Goal: Task Accomplishment & Management: Manage account settings

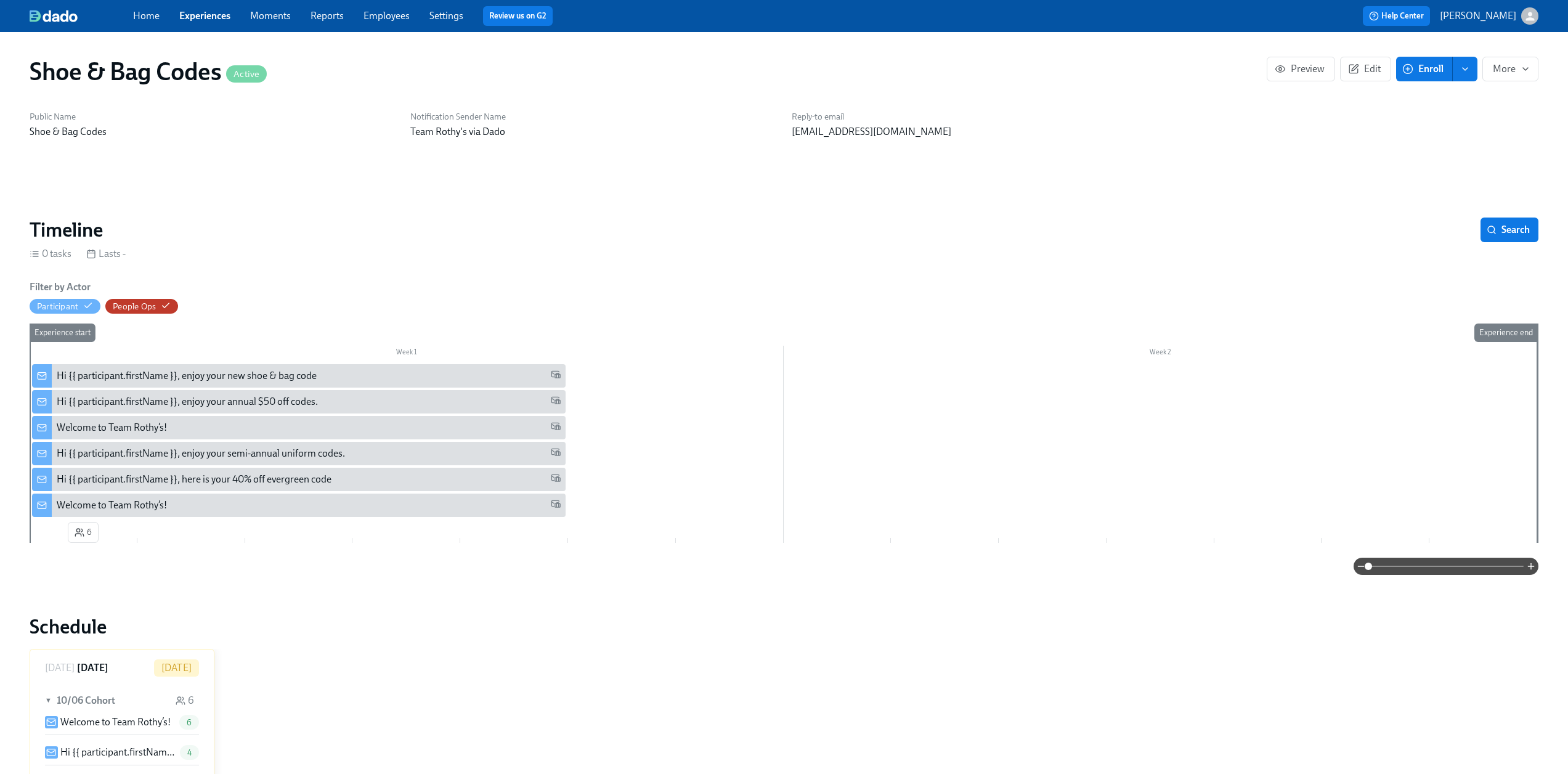
scroll to position [862, 0]
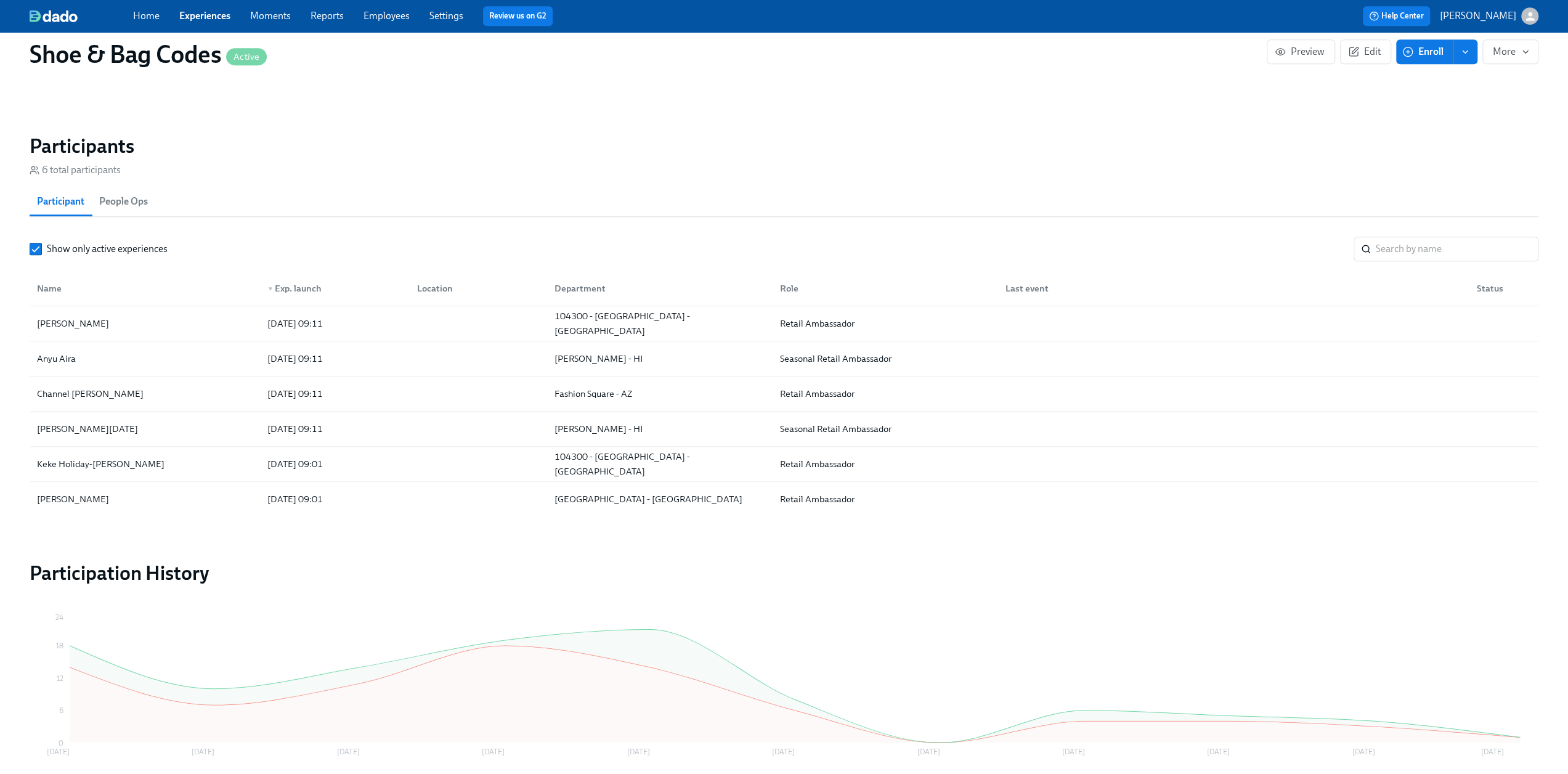
click at [380, 19] on link "Employees" at bounding box center [387, 15] width 47 height 12
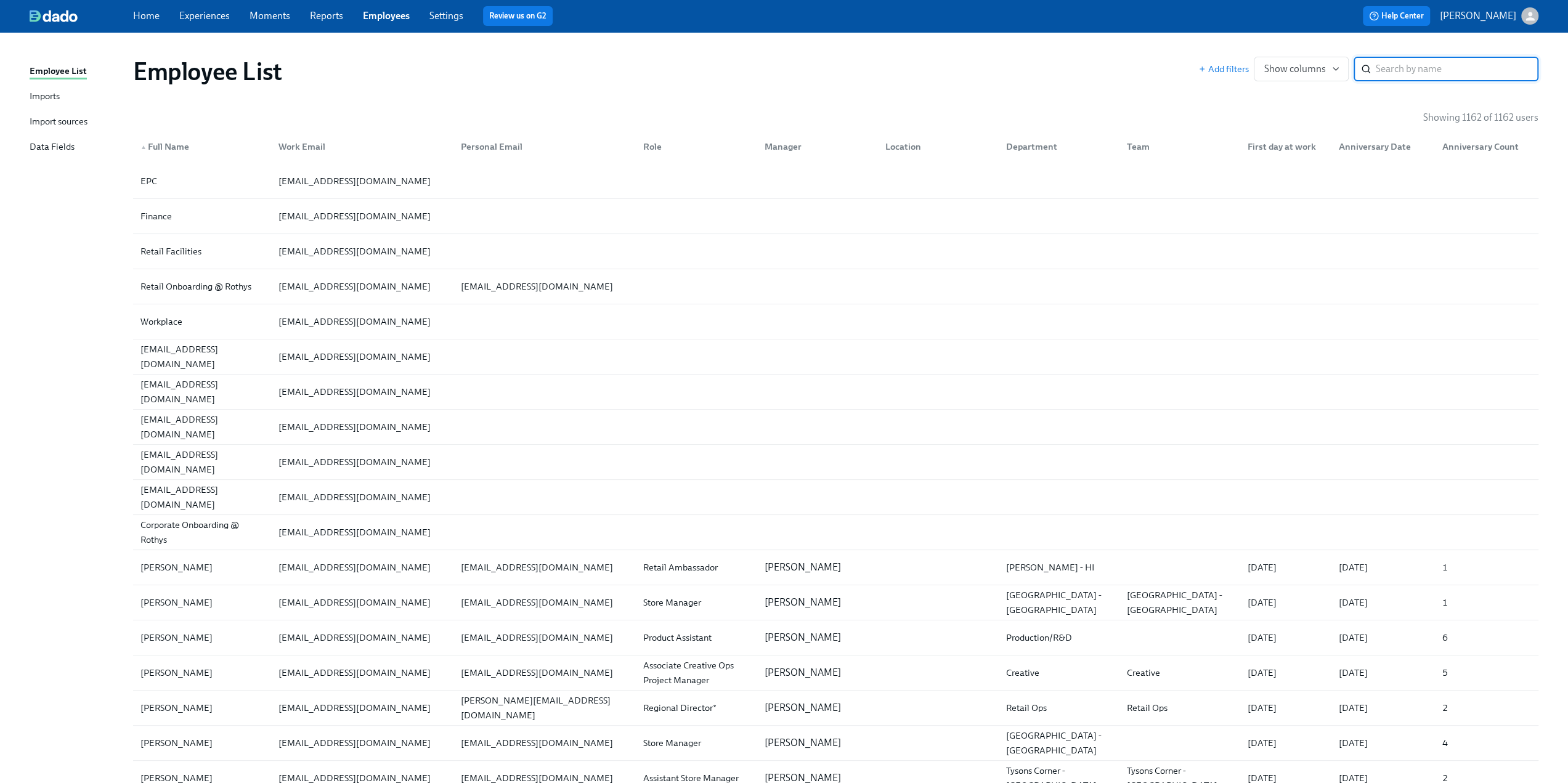
click at [1394, 64] on input "search" at bounding box center [1458, 69] width 163 height 24
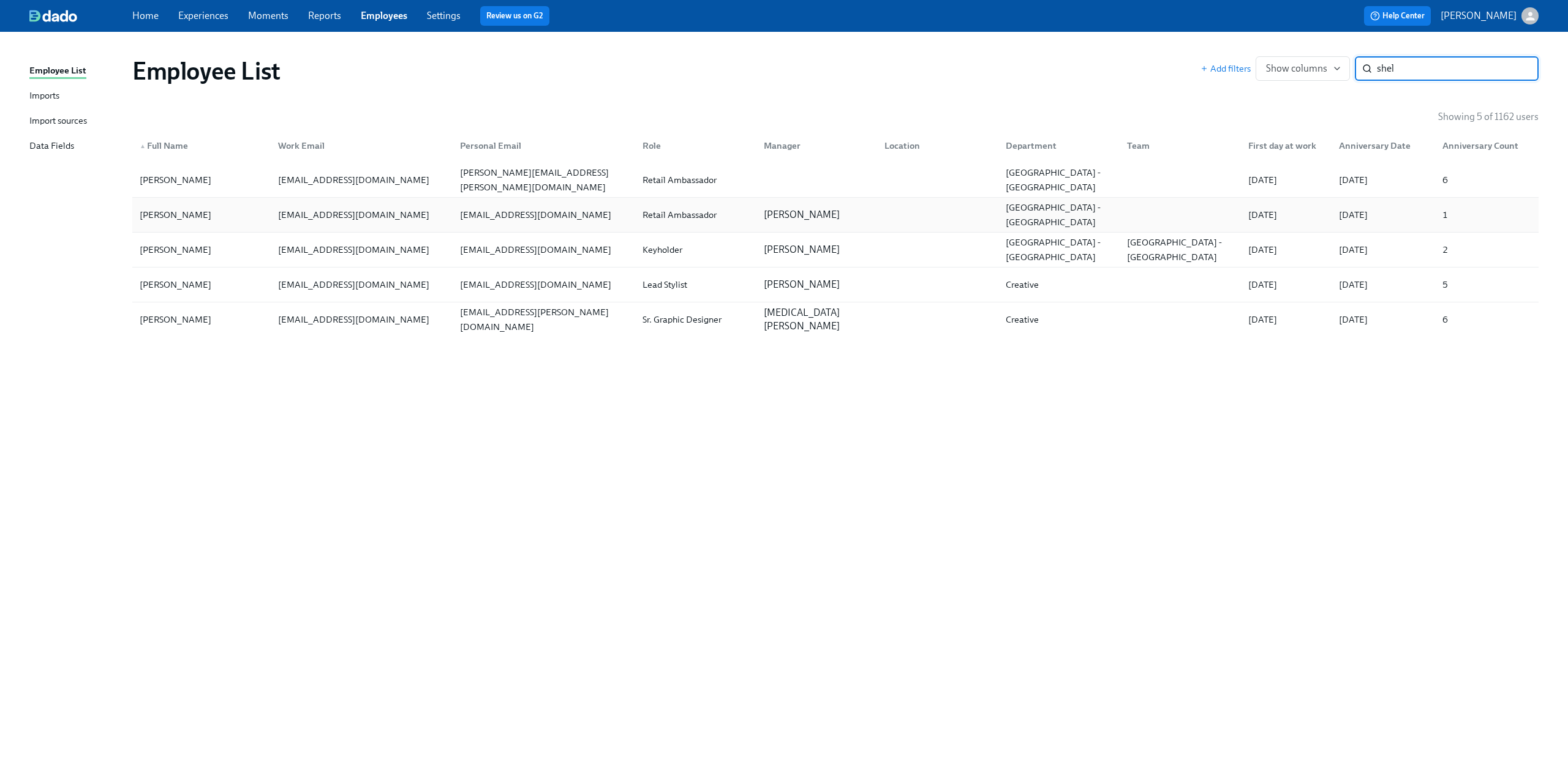
type input "shel"
click at [234, 211] on div "[PERSON_NAME]" at bounding box center [201, 214] width 134 height 24
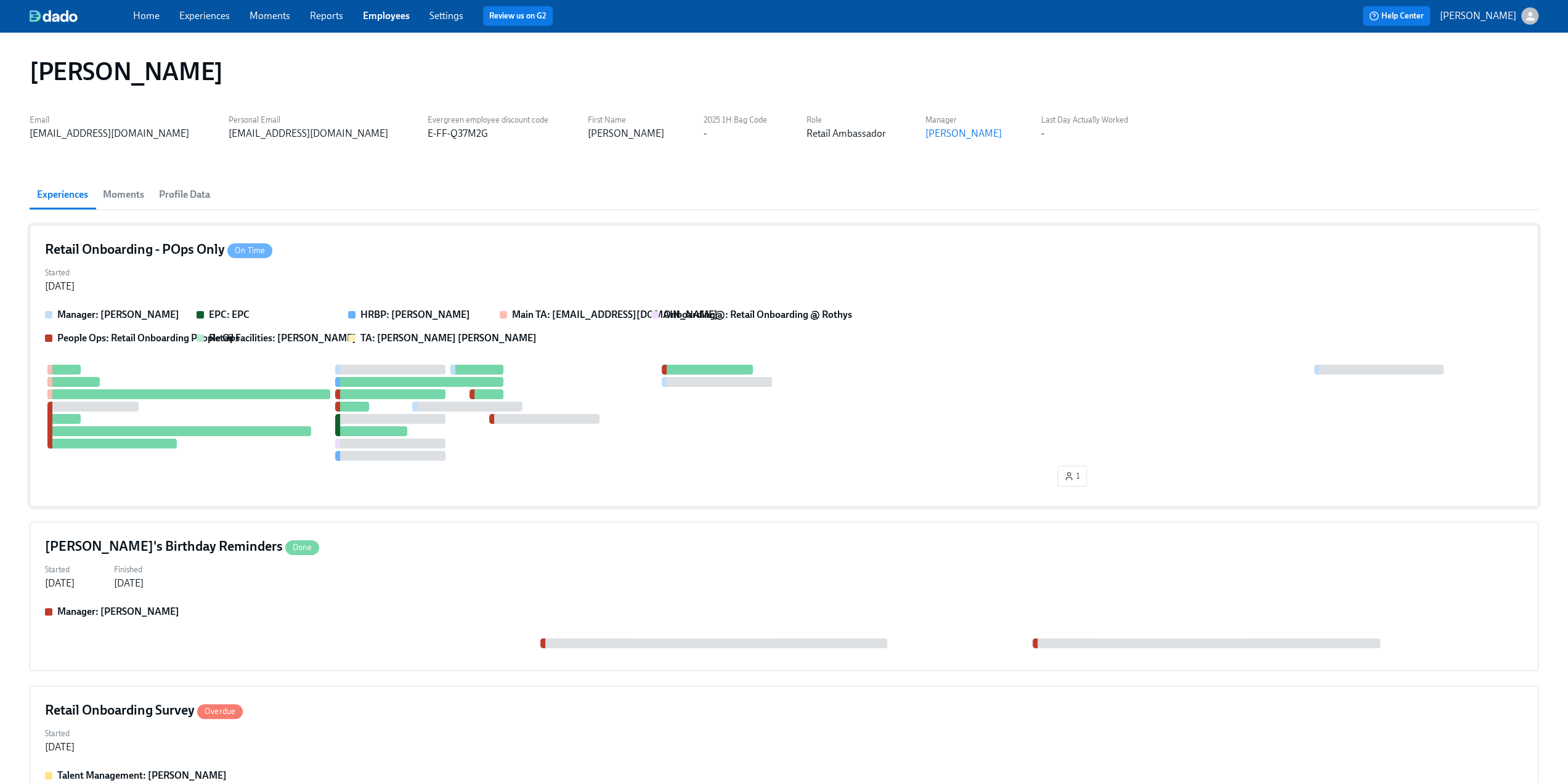
click at [402, 251] on div "Retail Onboarding - POps Only On Time" at bounding box center [783, 249] width 1478 height 18
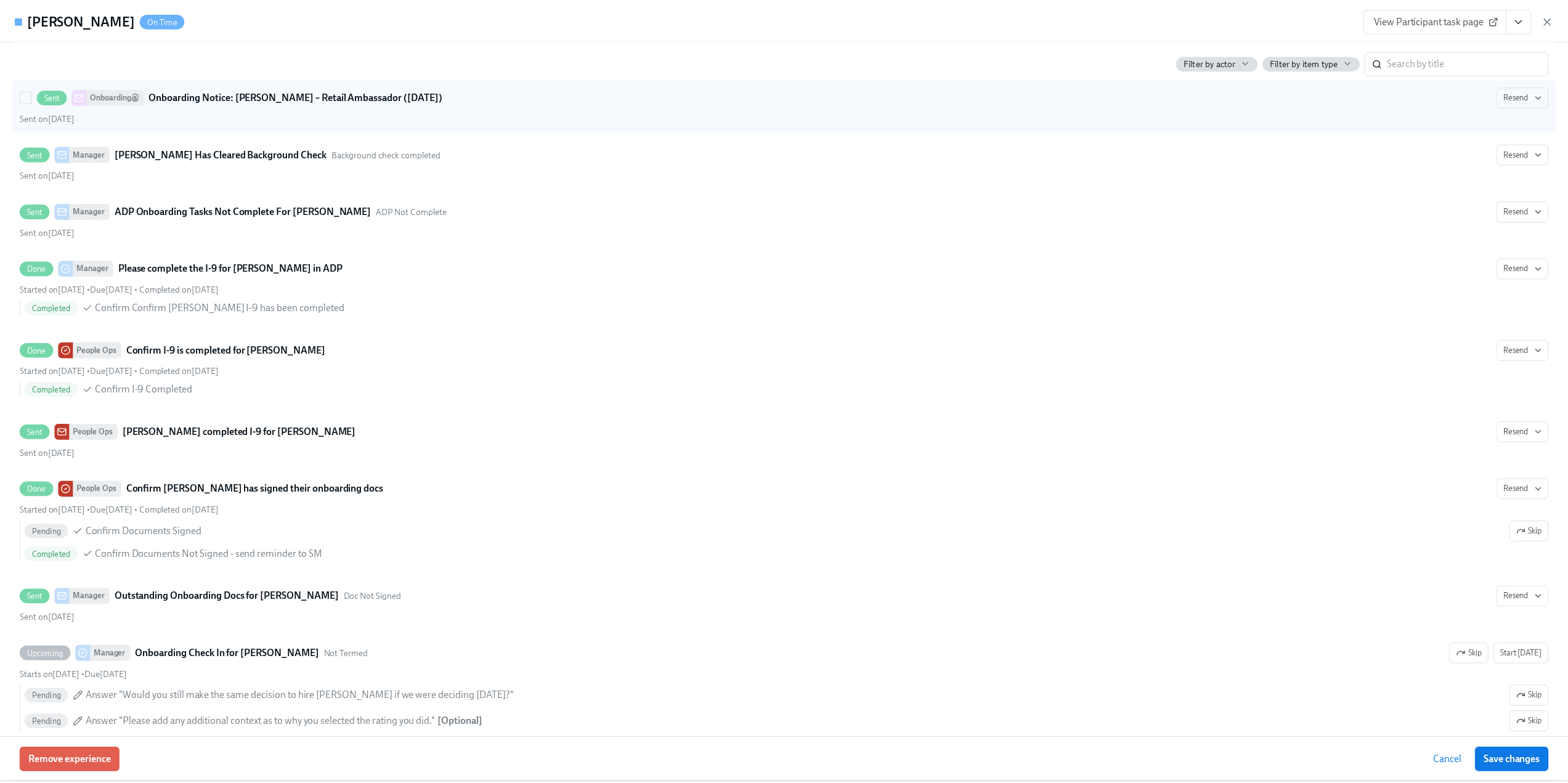
scroll to position [1789, 0]
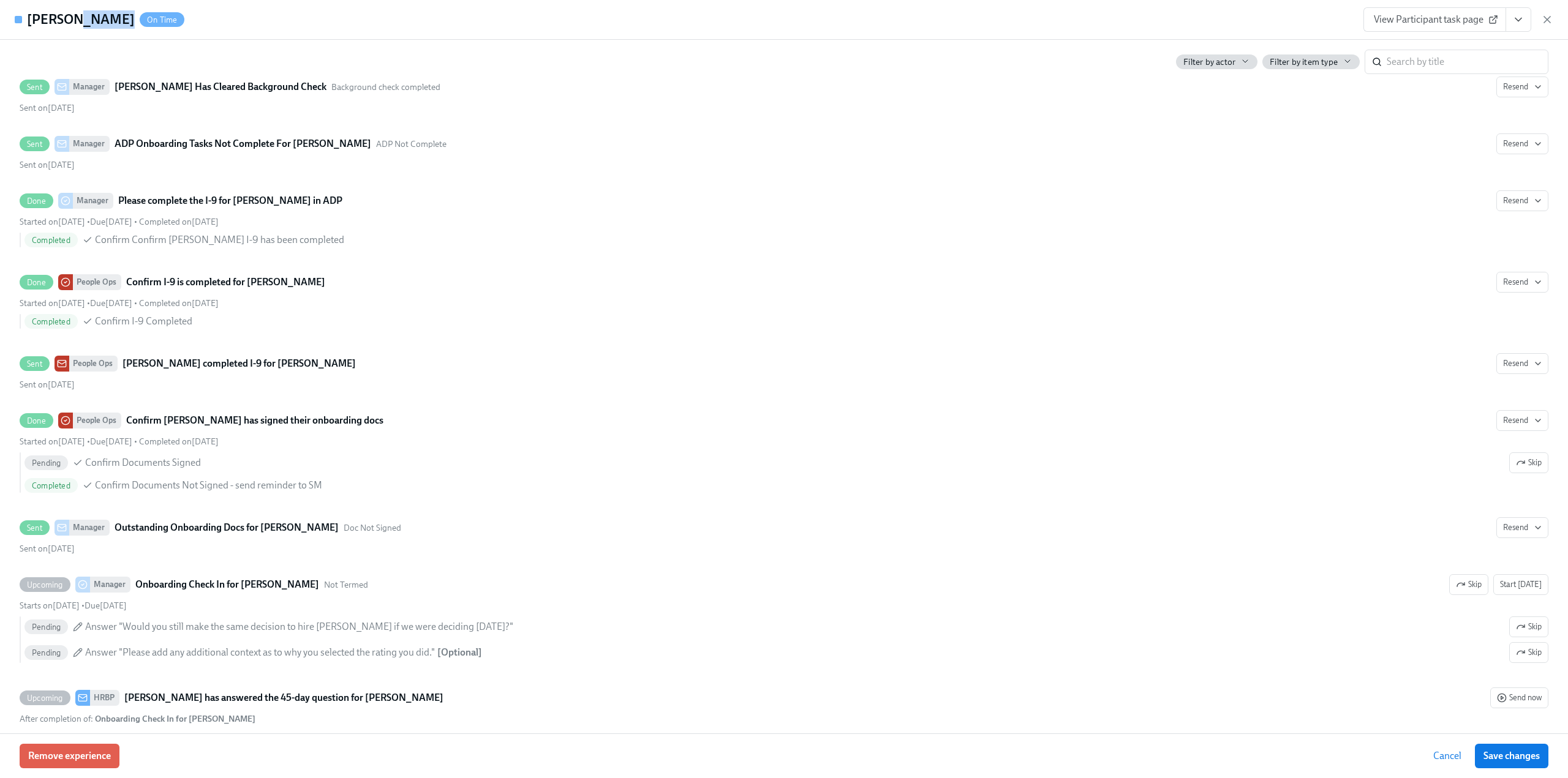
drag, startPoint x: 103, startPoint y: 19, endPoint x: 69, endPoint y: 15, distance: 34.2
click at [69, 15] on h4 "[PERSON_NAME]" at bounding box center [81, 19] width 108 height 18
copy h4 "[PERSON_NAME]"
click at [1545, 25] on icon "button" at bounding box center [1547, 19] width 13 height 13
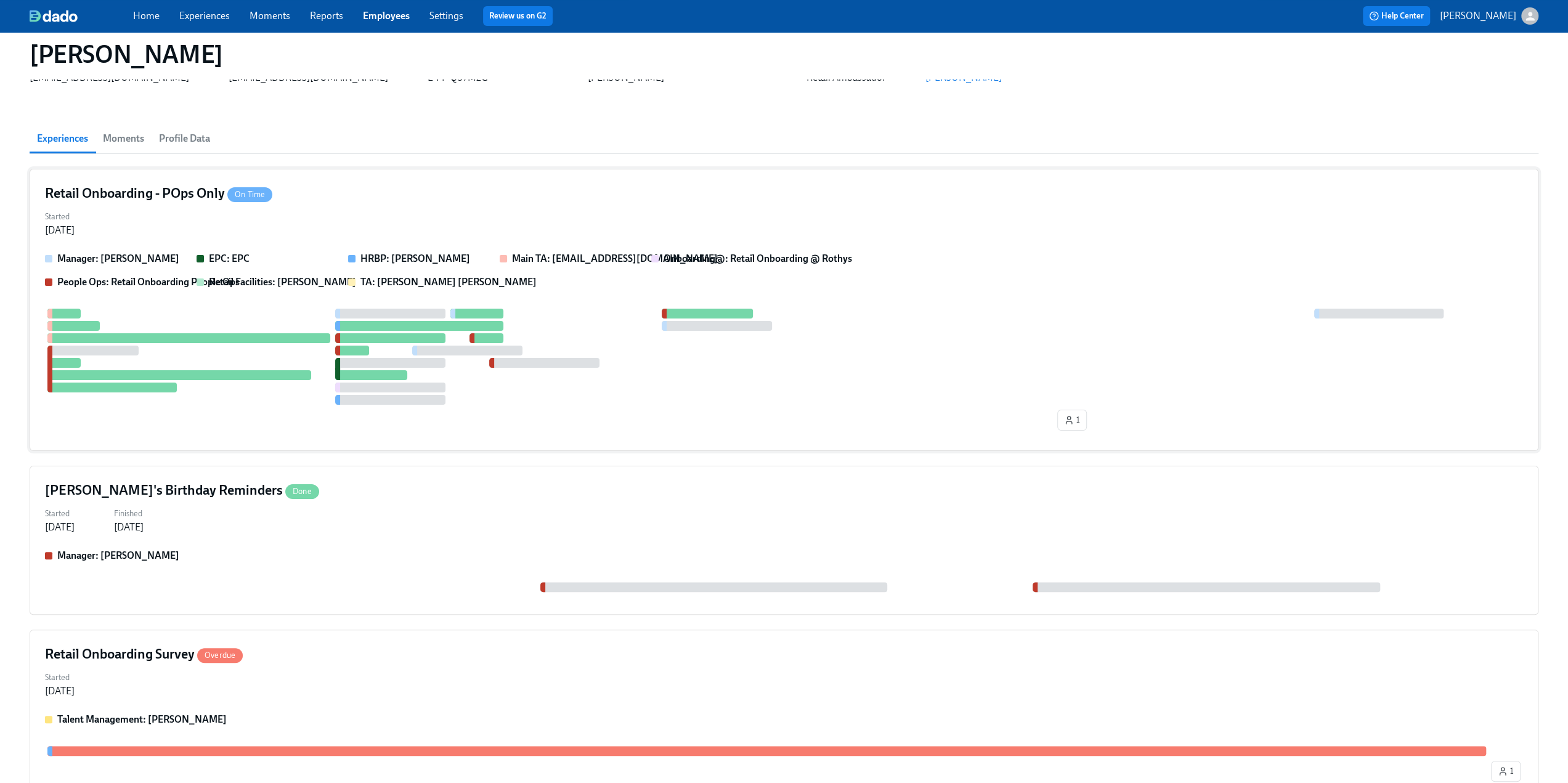
scroll to position [0, 0]
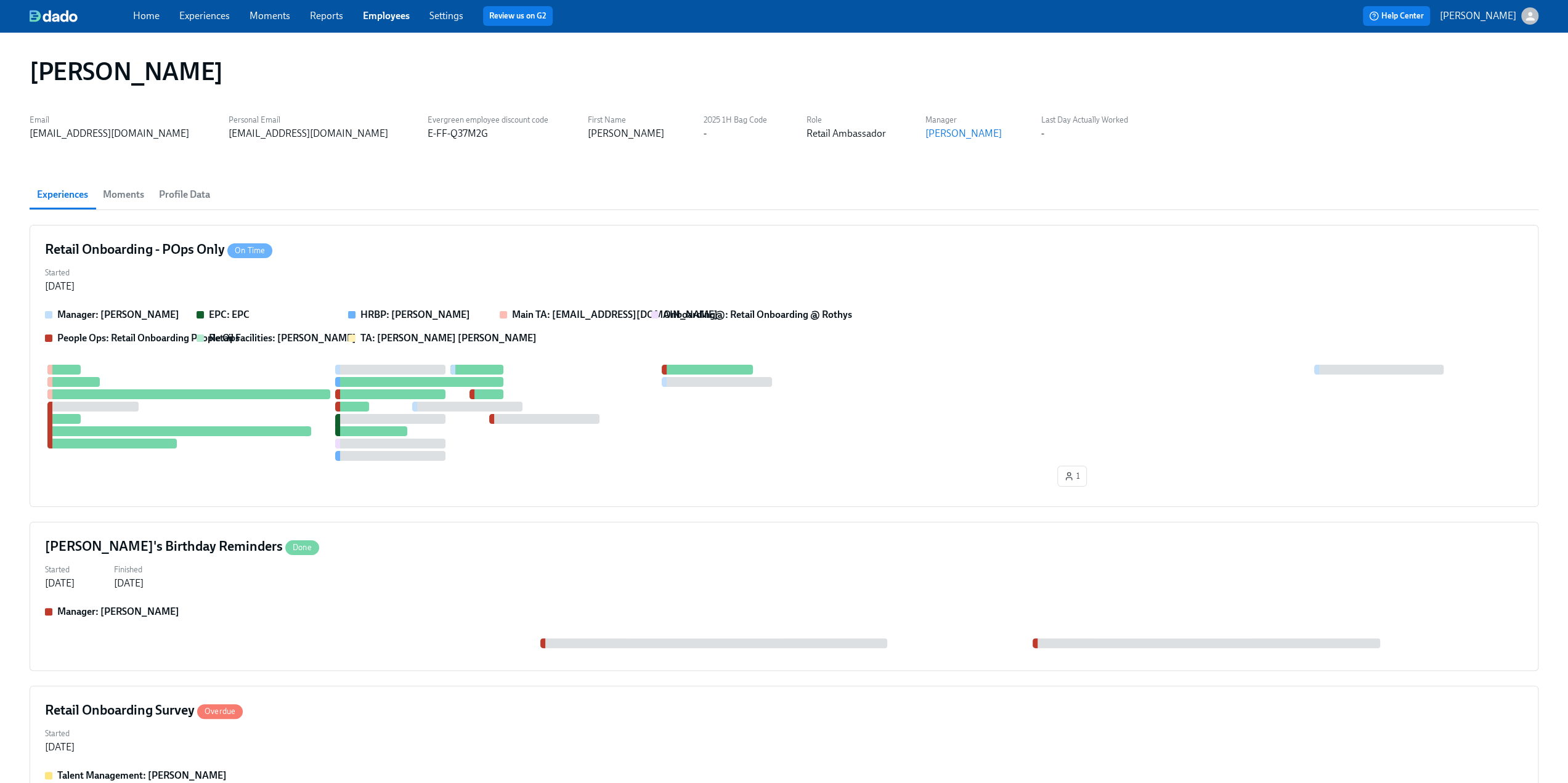
click at [111, 194] on span "Moments" at bounding box center [123, 195] width 42 height 17
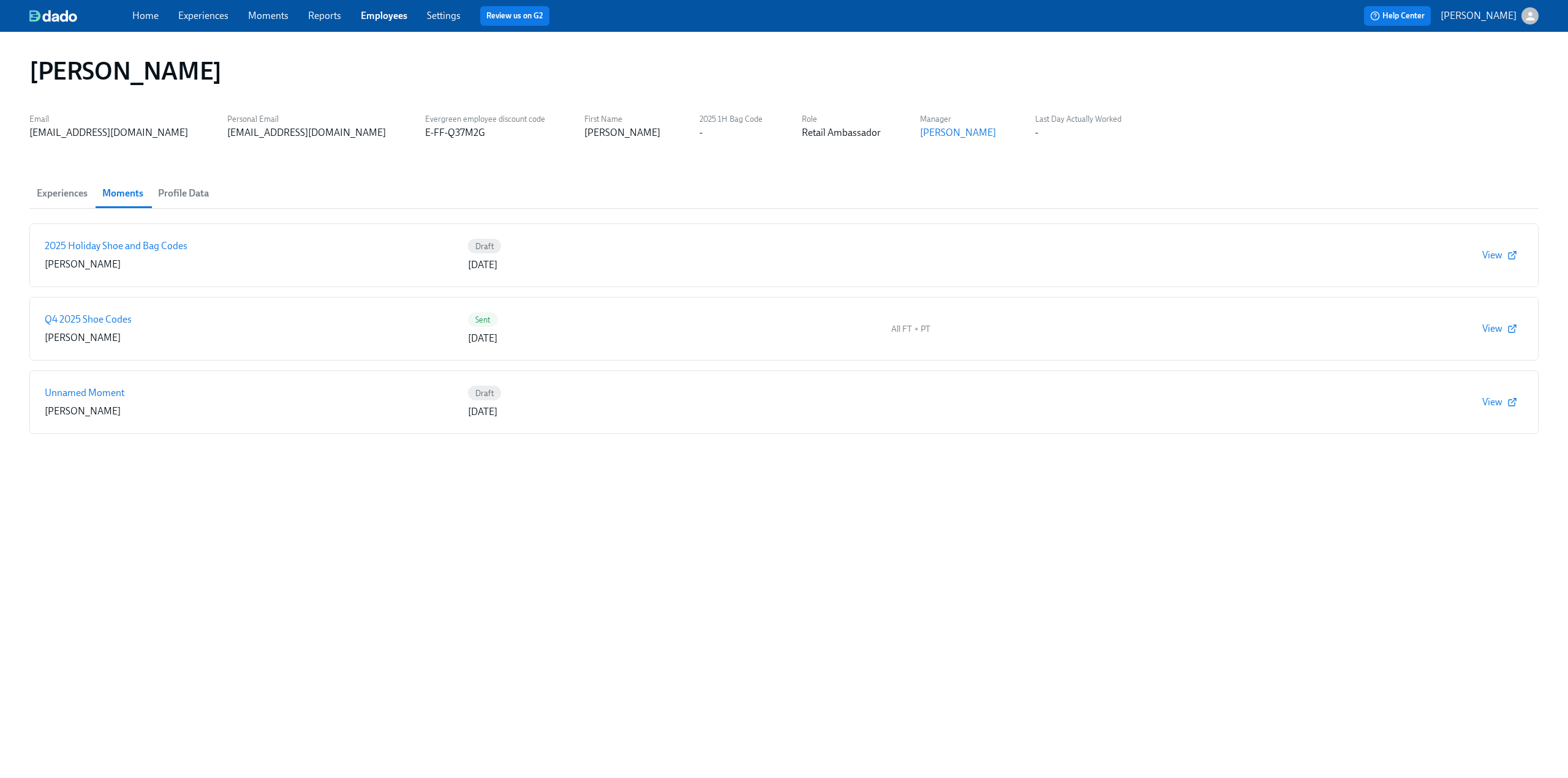
click at [54, 190] on span "Experiences" at bounding box center [62, 194] width 51 height 17
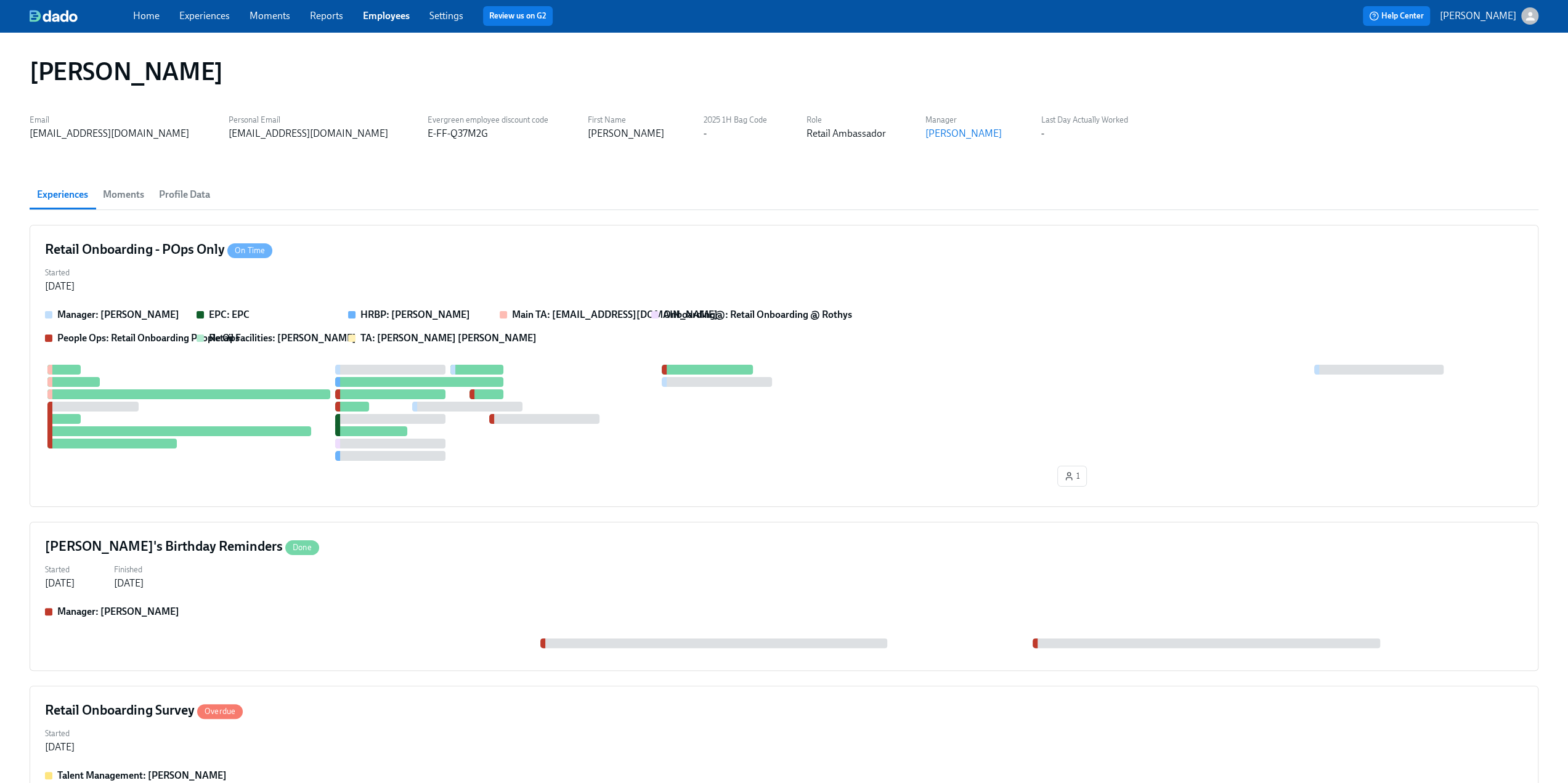
click at [195, 194] on span "Profile Data" at bounding box center [184, 195] width 51 height 17
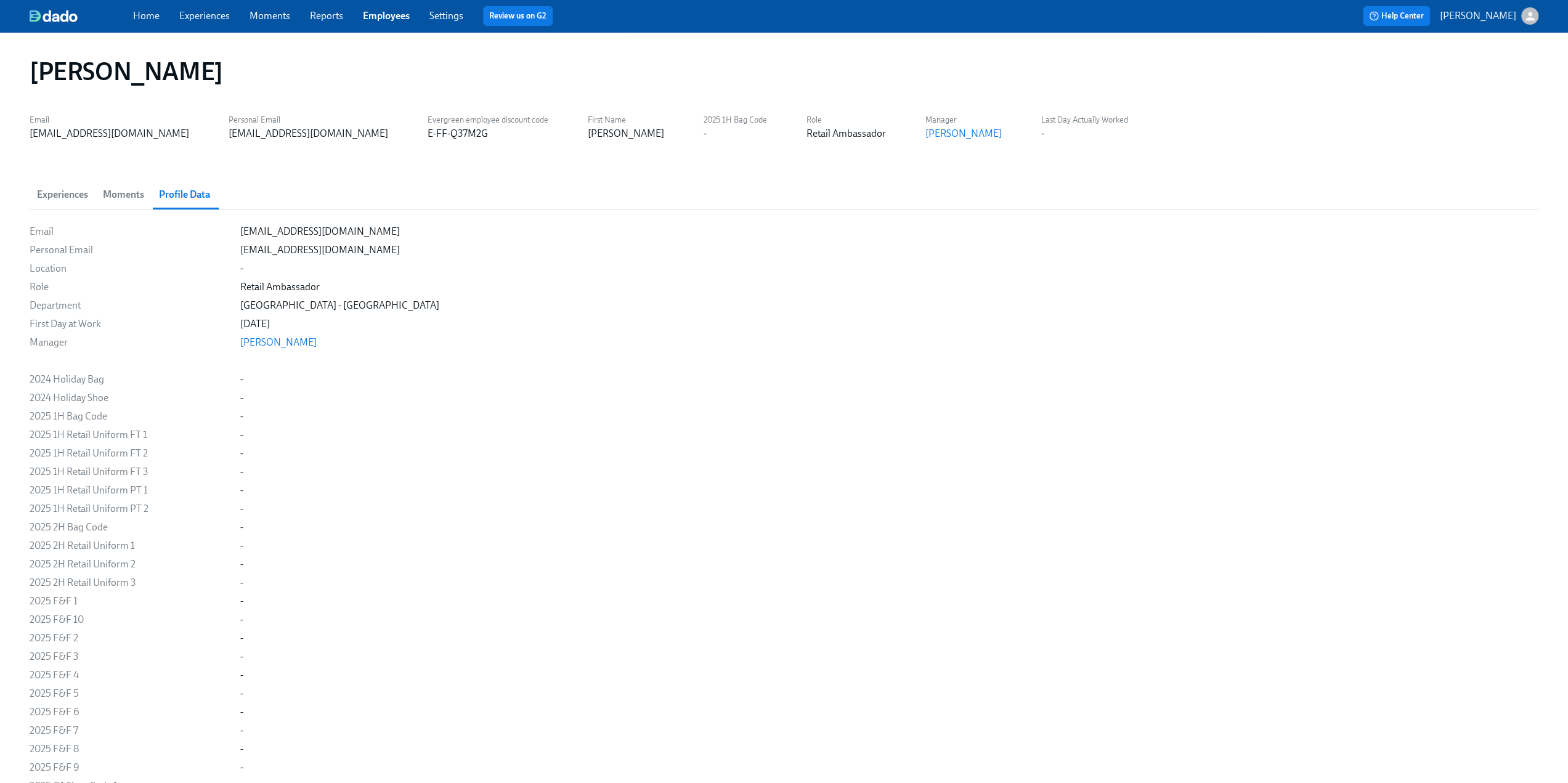
click at [51, 187] on span "Experiences" at bounding box center [62, 195] width 51 height 17
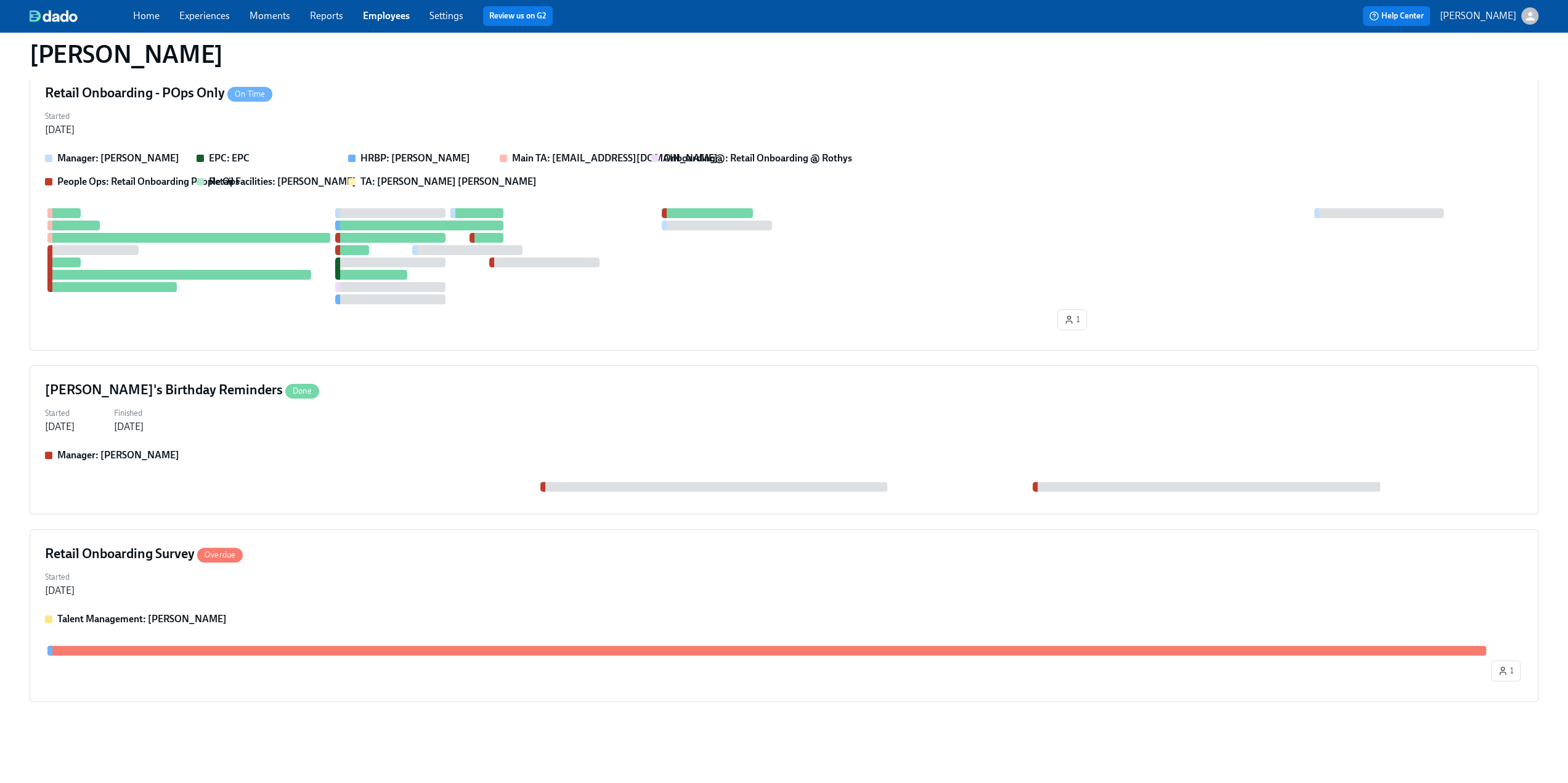
scroll to position [33, 0]
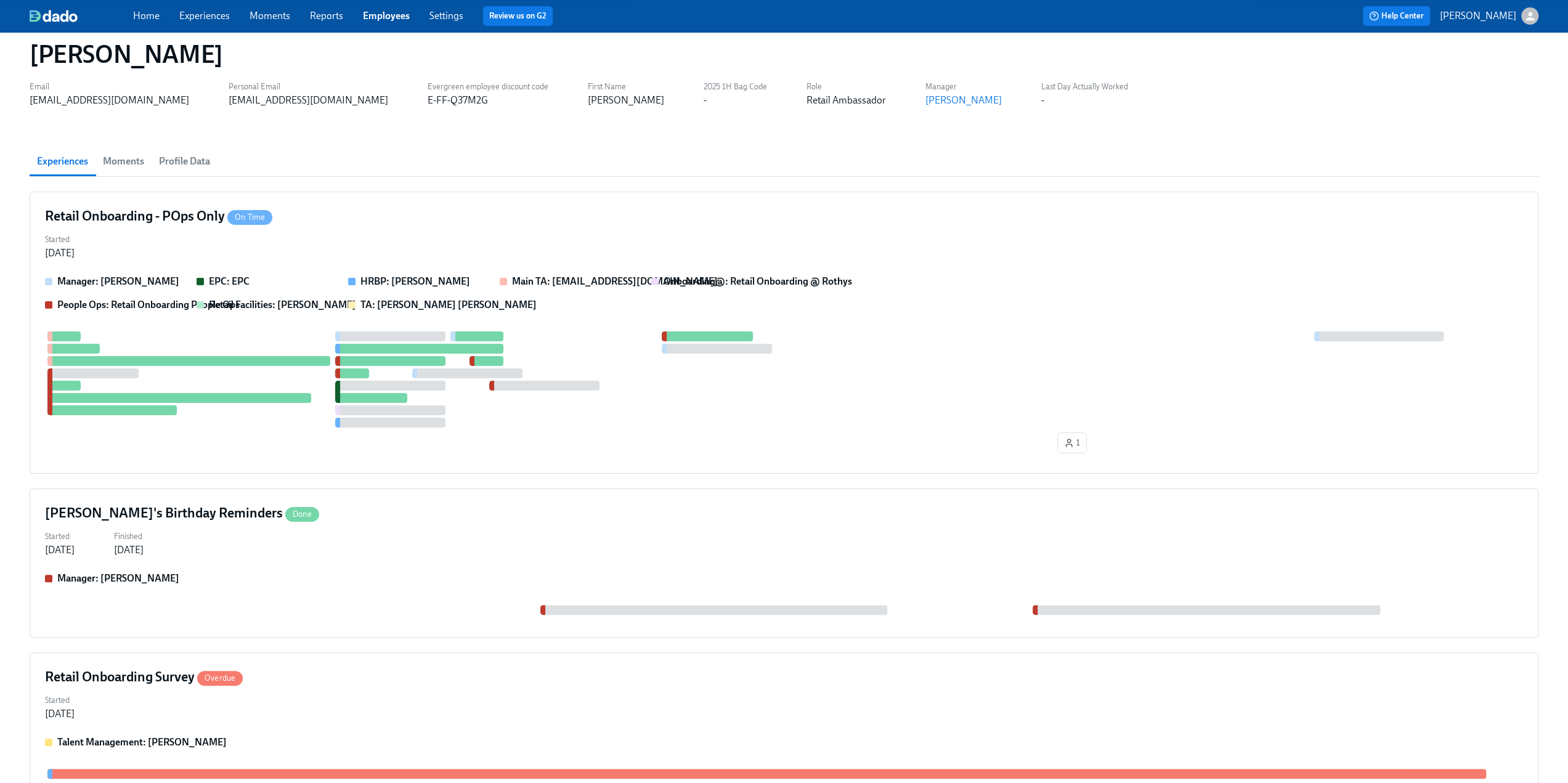
click at [226, 12] on link "Experiences" at bounding box center [204, 16] width 50 height 12
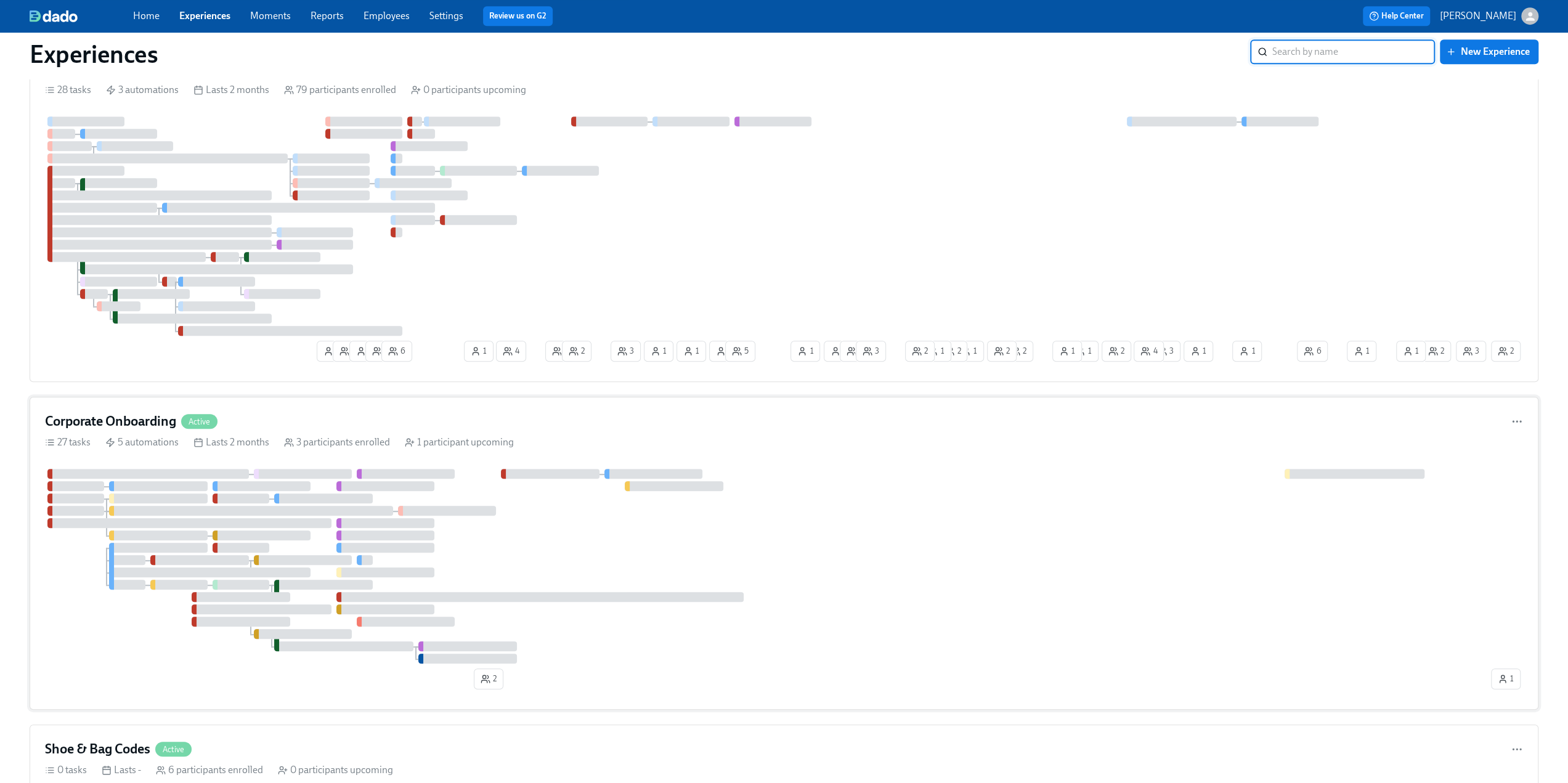
scroll to position [493, 0]
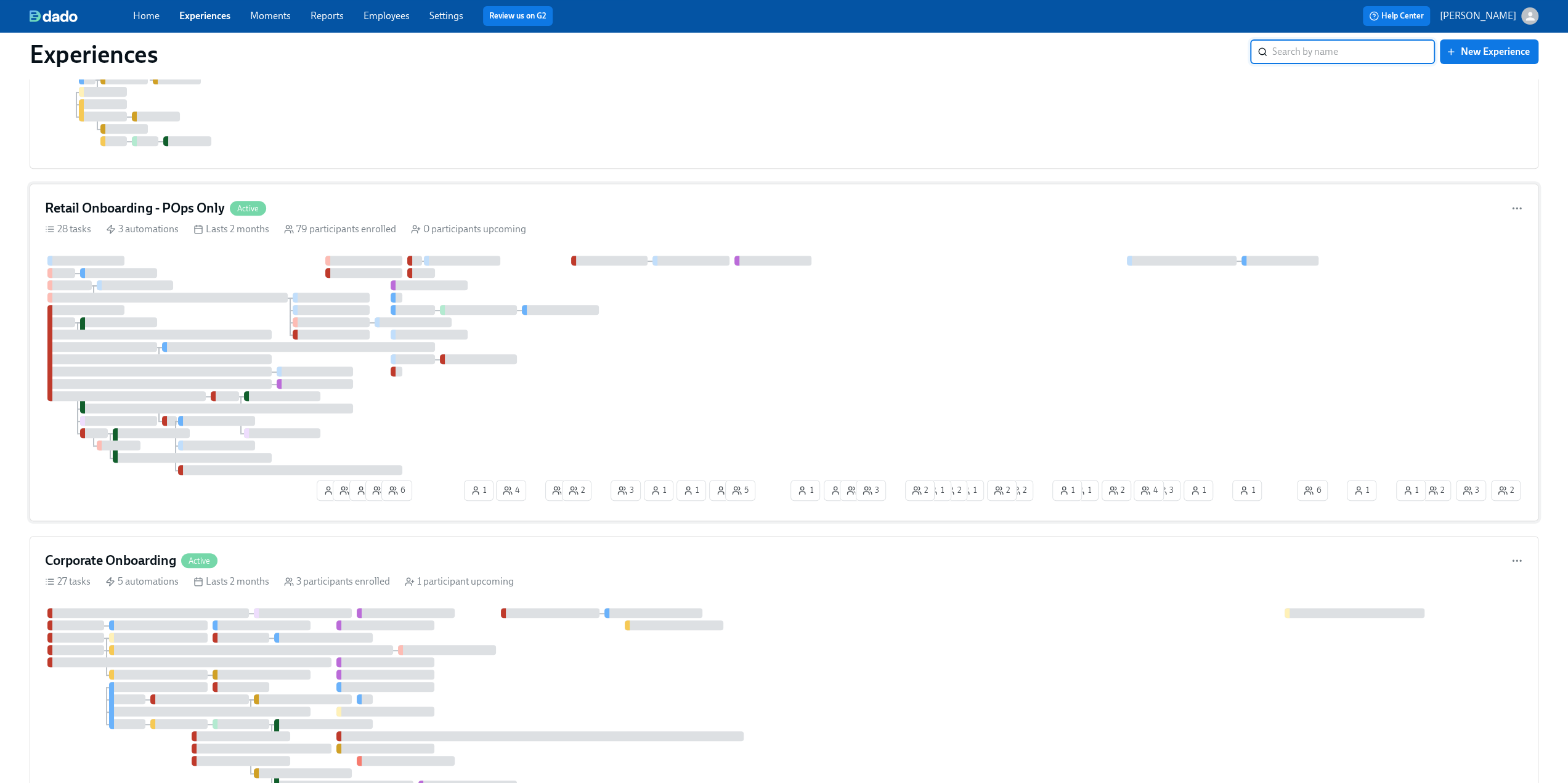
click at [300, 194] on div "Retail Onboarding - POps Only Active 28 tasks 3 automations Lasts 2 months 79 p…" at bounding box center [784, 352] width 1509 height 337
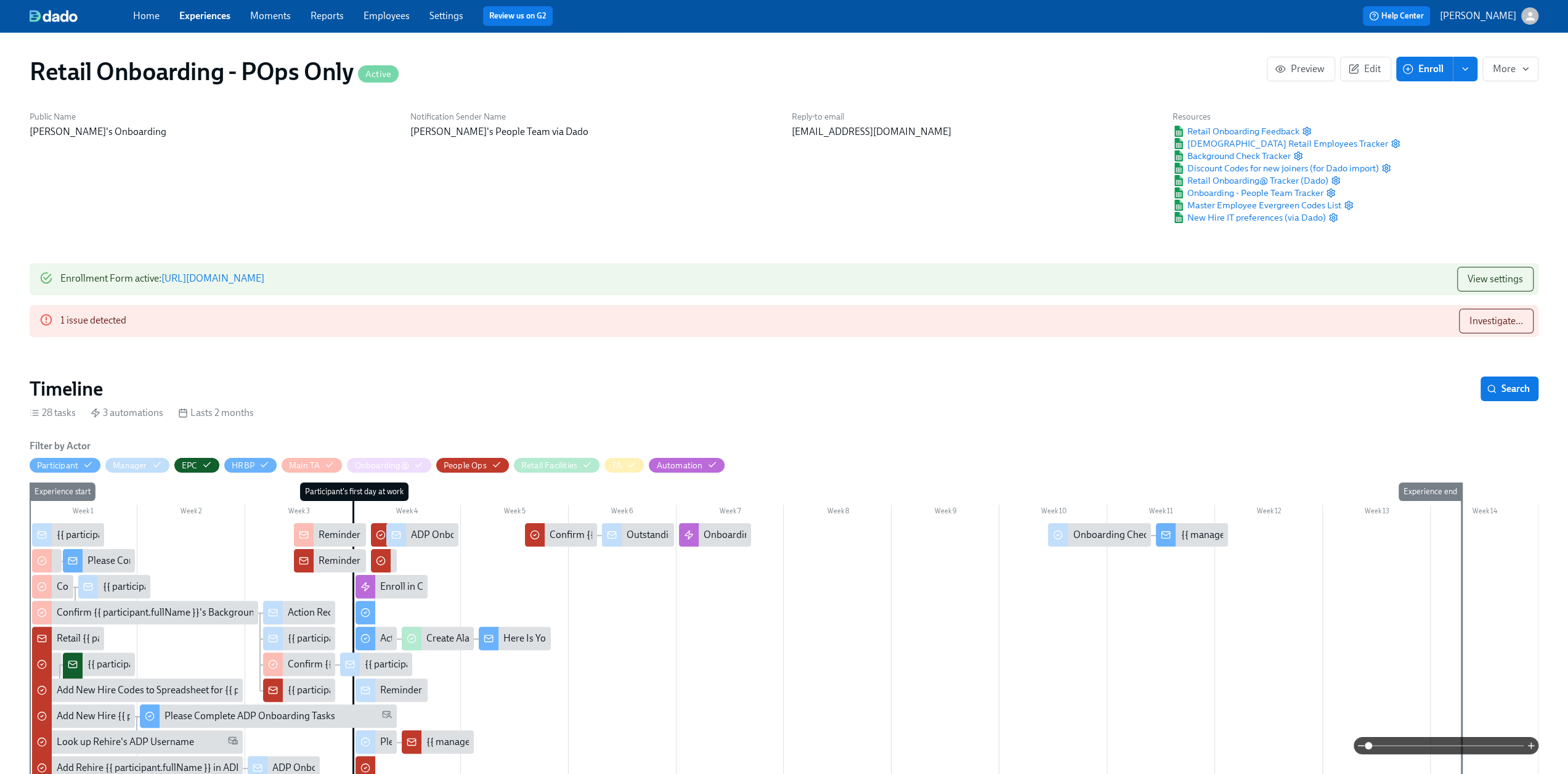
scroll to position [0, 15573]
click at [1495, 322] on span "Investigate..." at bounding box center [1496, 321] width 53 height 13
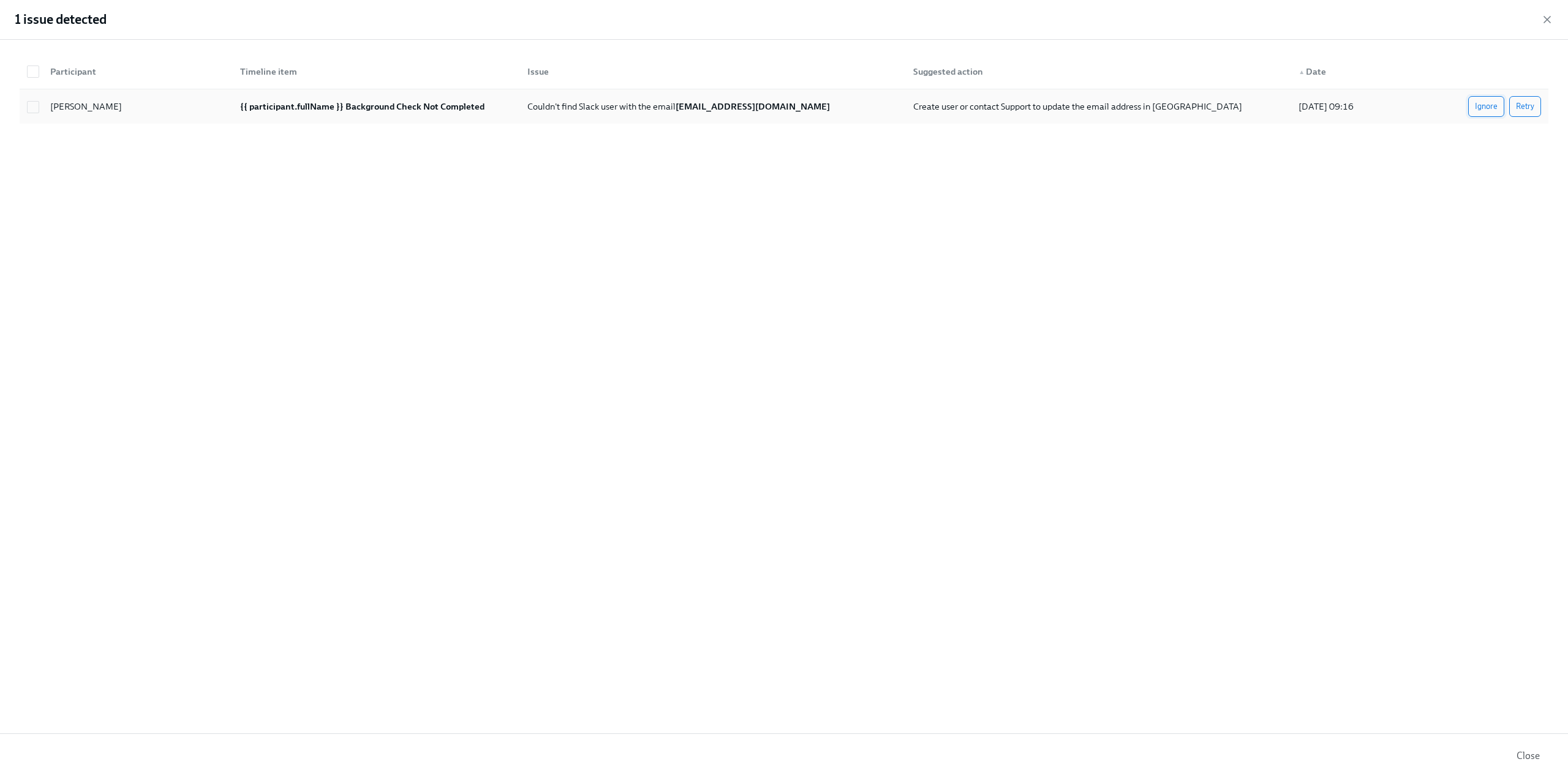
click at [1488, 100] on span "Ignore" at bounding box center [1486, 106] width 23 height 13
click at [1543, 24] on icon "button" at bounding box center [1547, 19] width 13 height 13
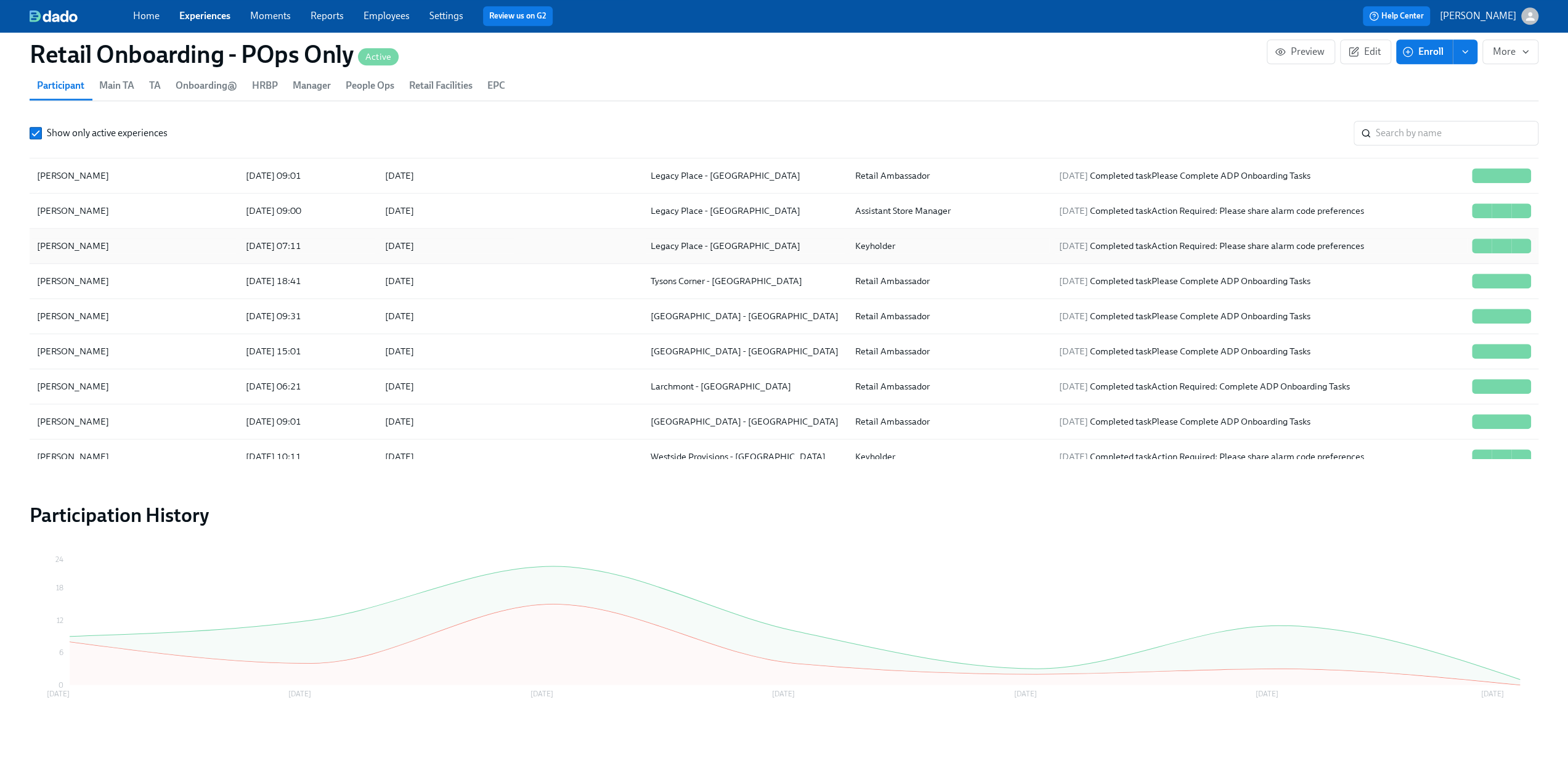
scroll to position [1355, 0]
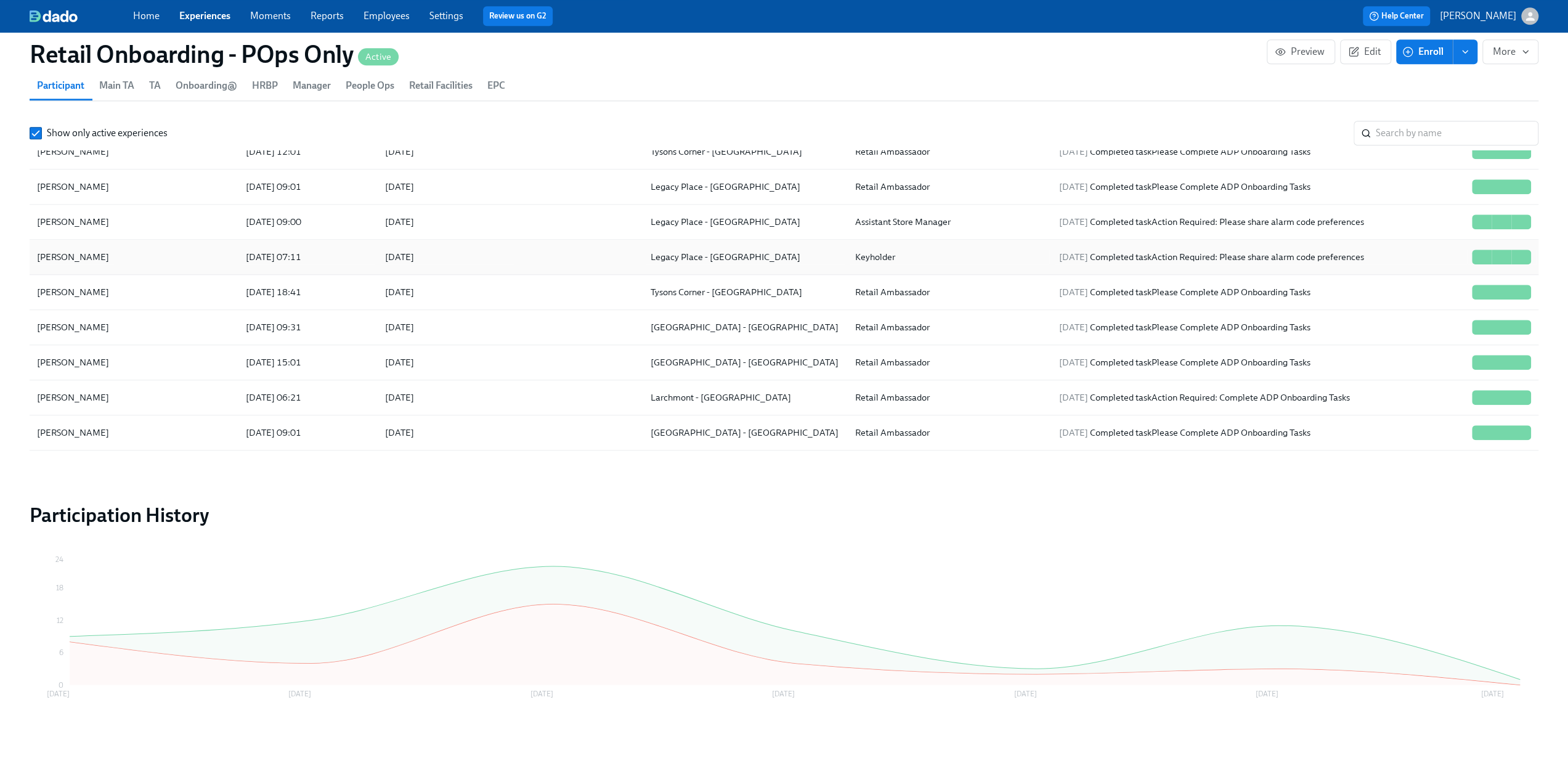
click at [78, 250] on div "[PERSON_NAME]" at bounding box center [73, 257] width 82 height 15
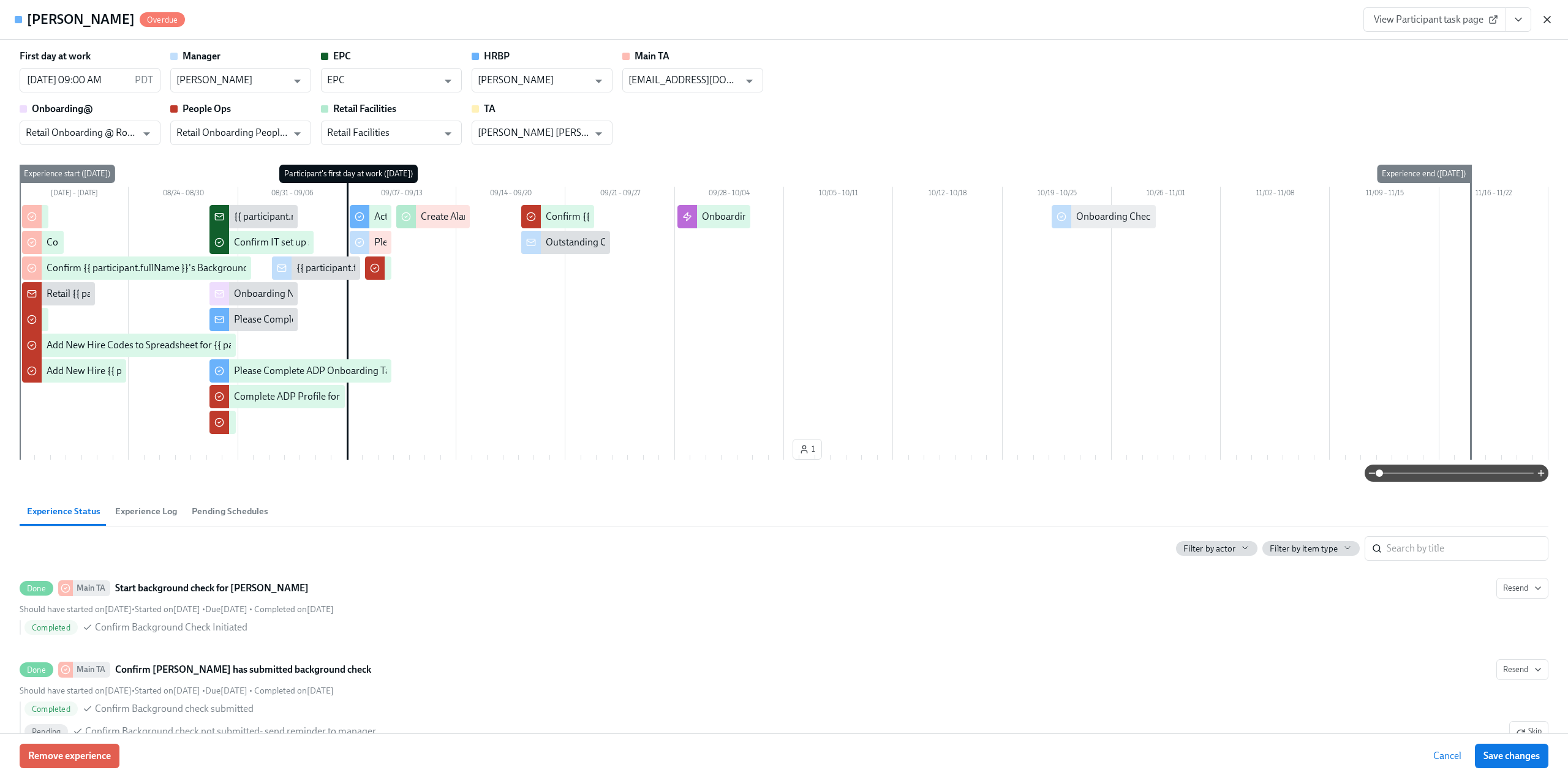
click at [1550, 24] on icon "button" at bounding box center [1547, 19] width 13 height 13
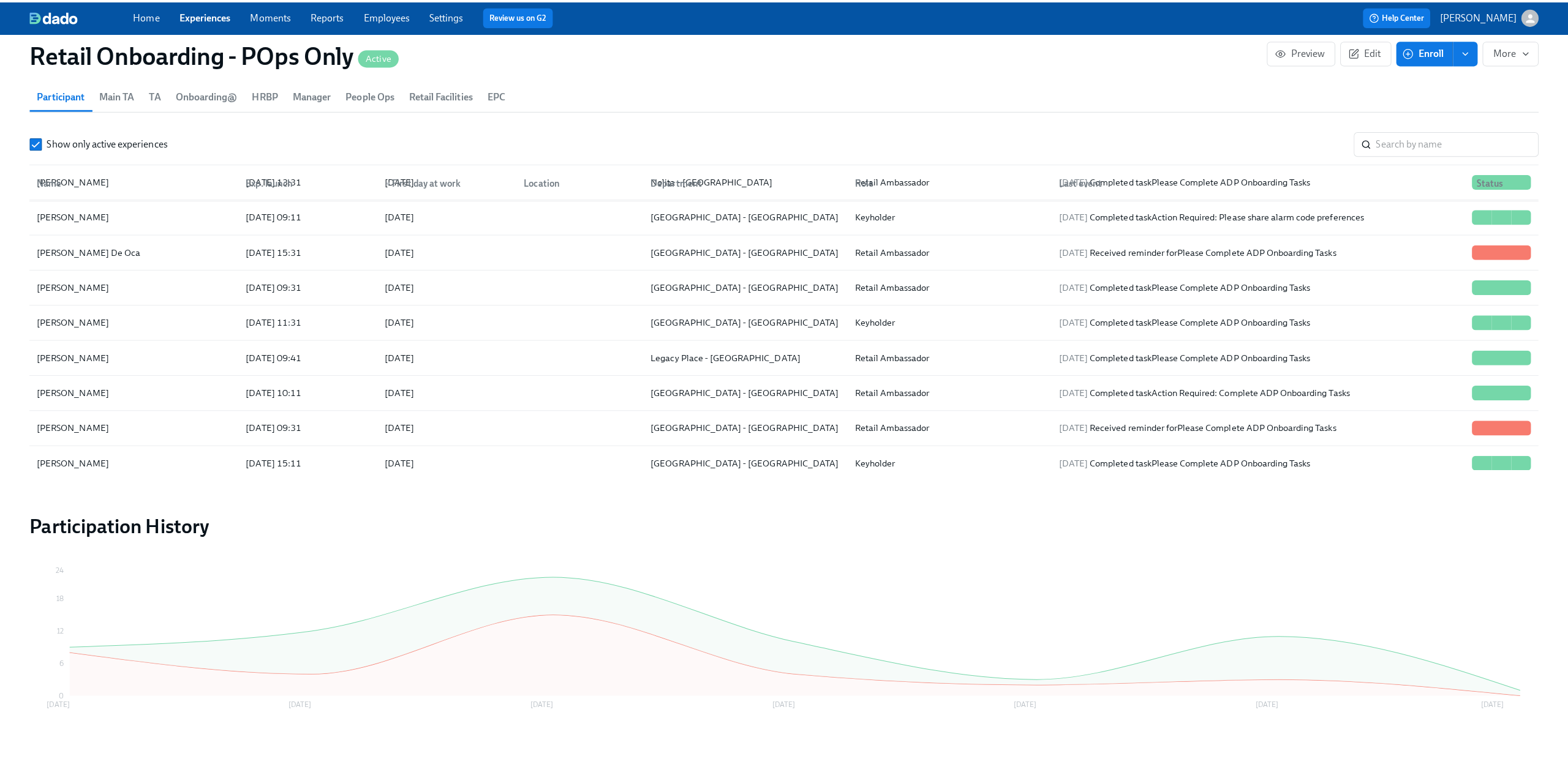
scroll to position [122, 0]
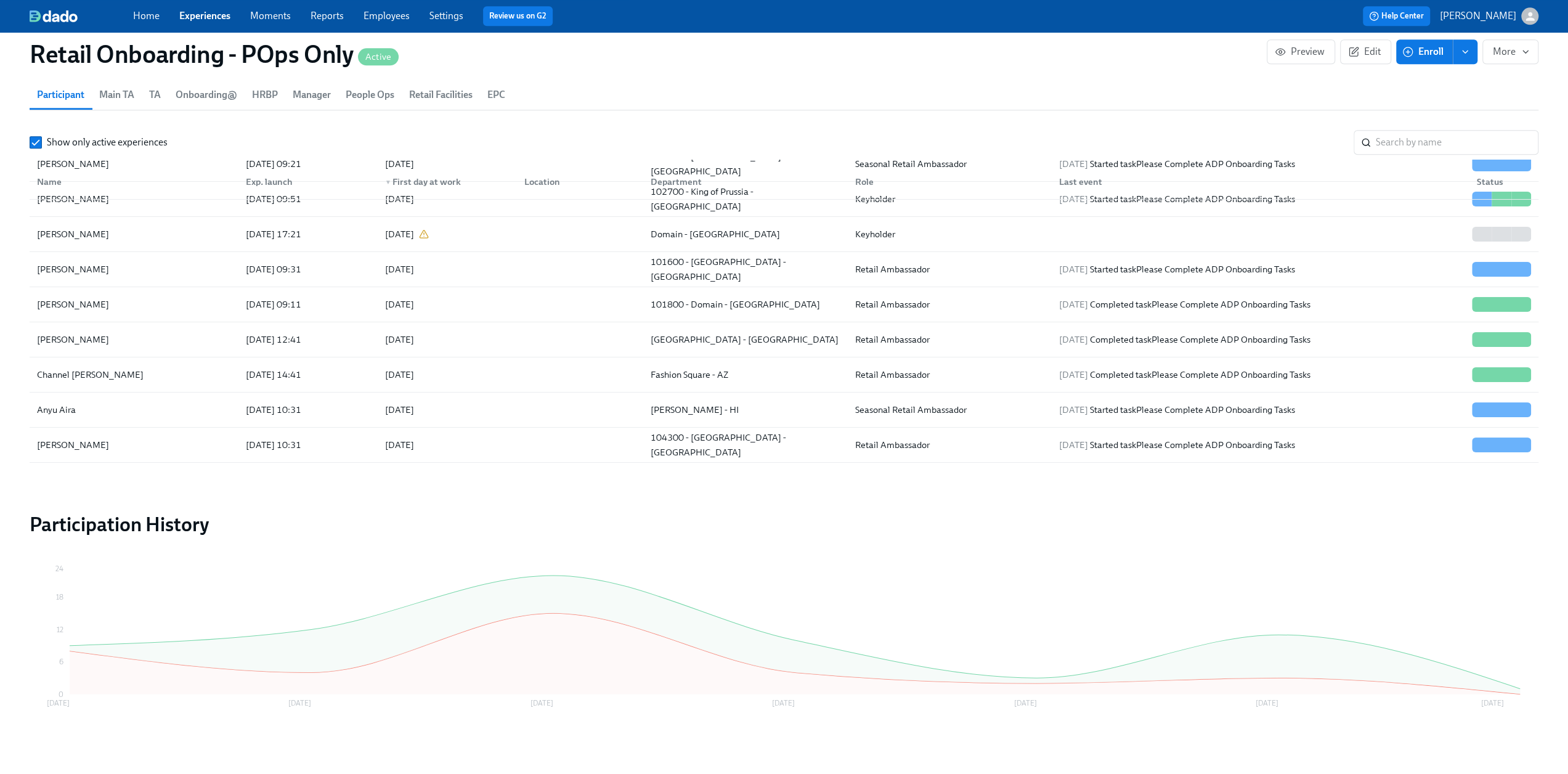
click at [141, 643] on div "[PERSON_NAME]" at bounding box center [134, 655] width 204 height 24
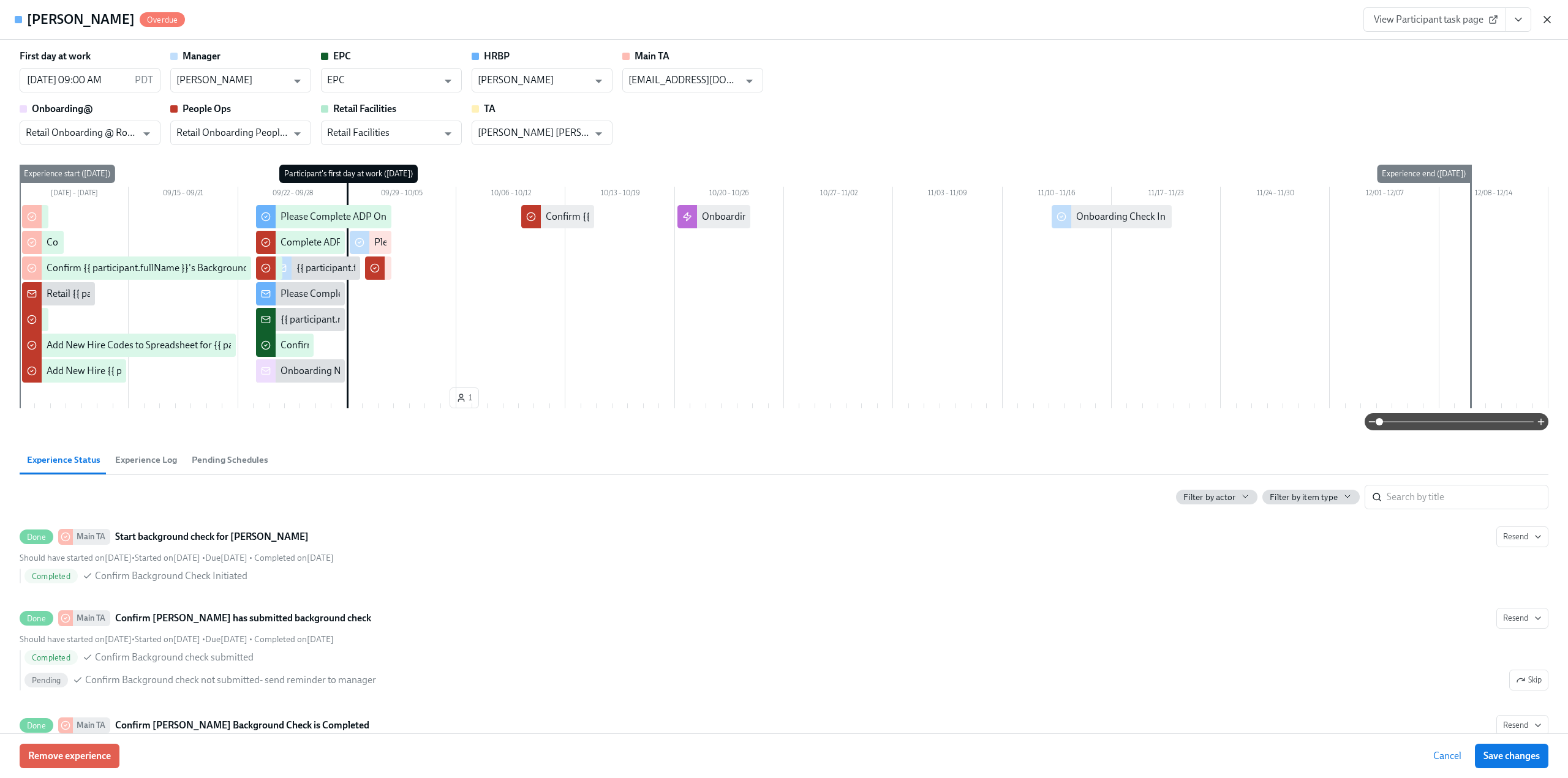
click at [1548, 16] on icon "button" at bounding box center [1547, 19] width 13 height 13
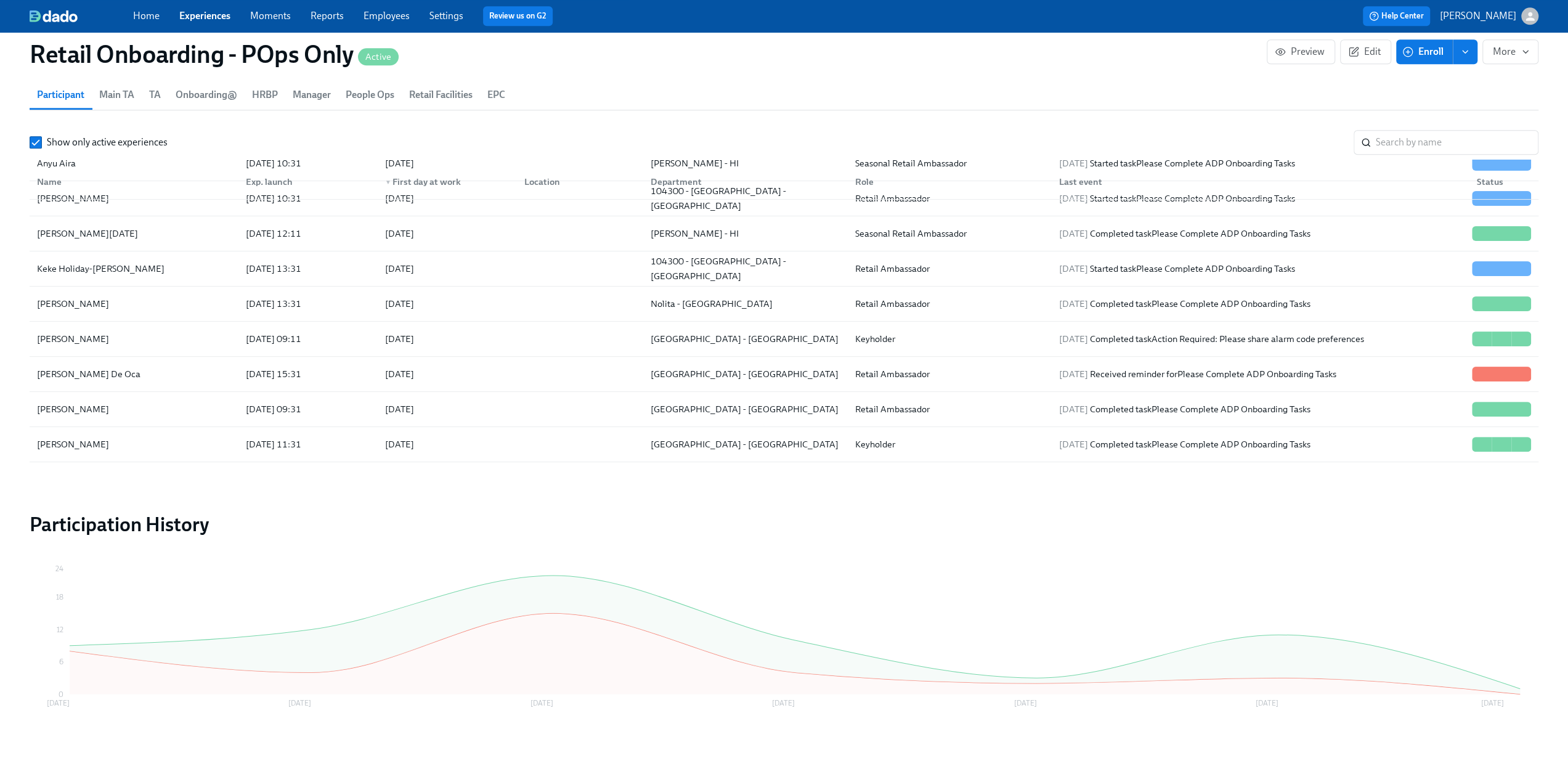
scroll to position [0, 21069]
click at [204, 19] on link "Experiences" at bounding box center [204, 15] width 51 height 12
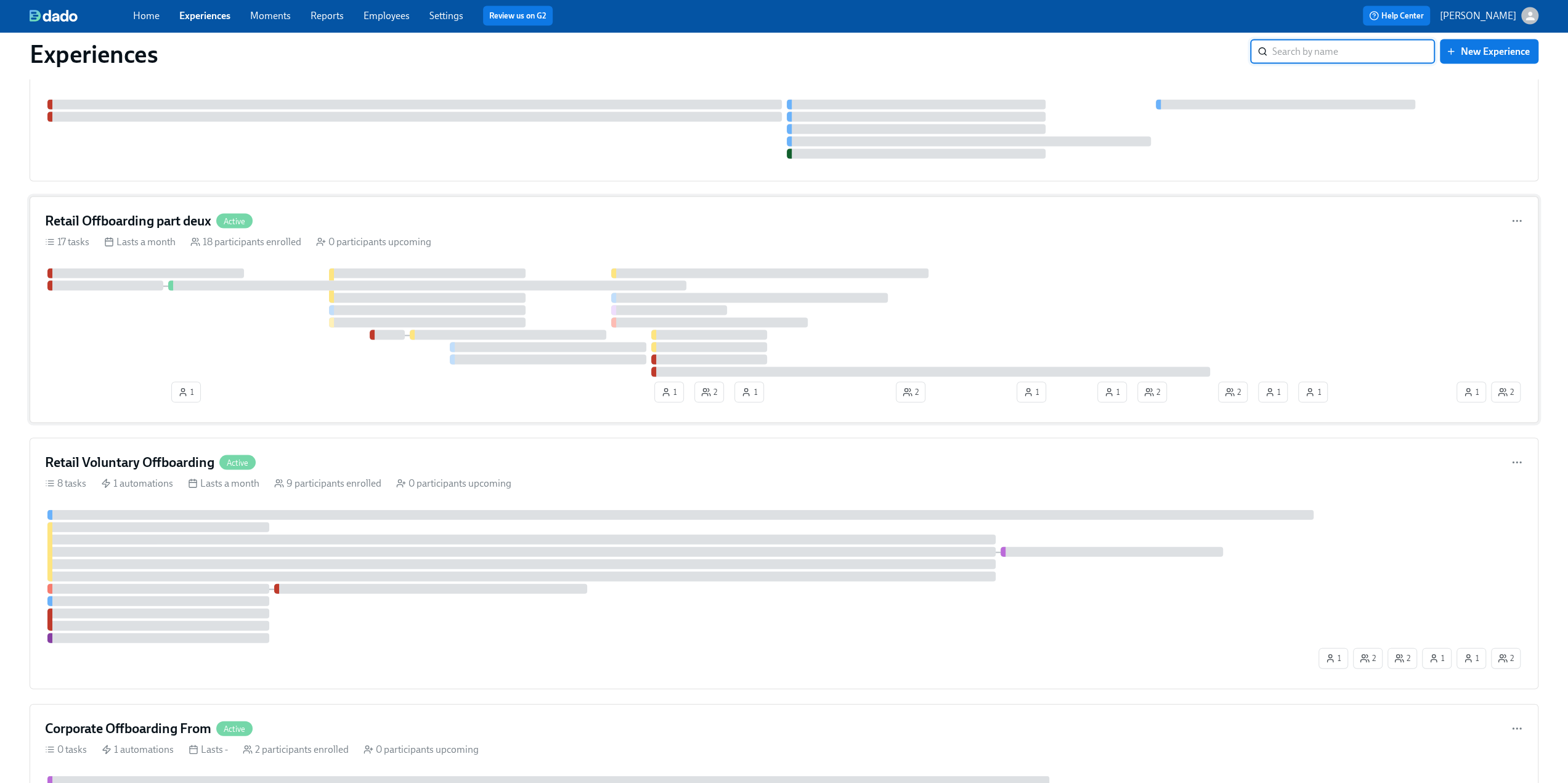
scroll to position [2465, 0]
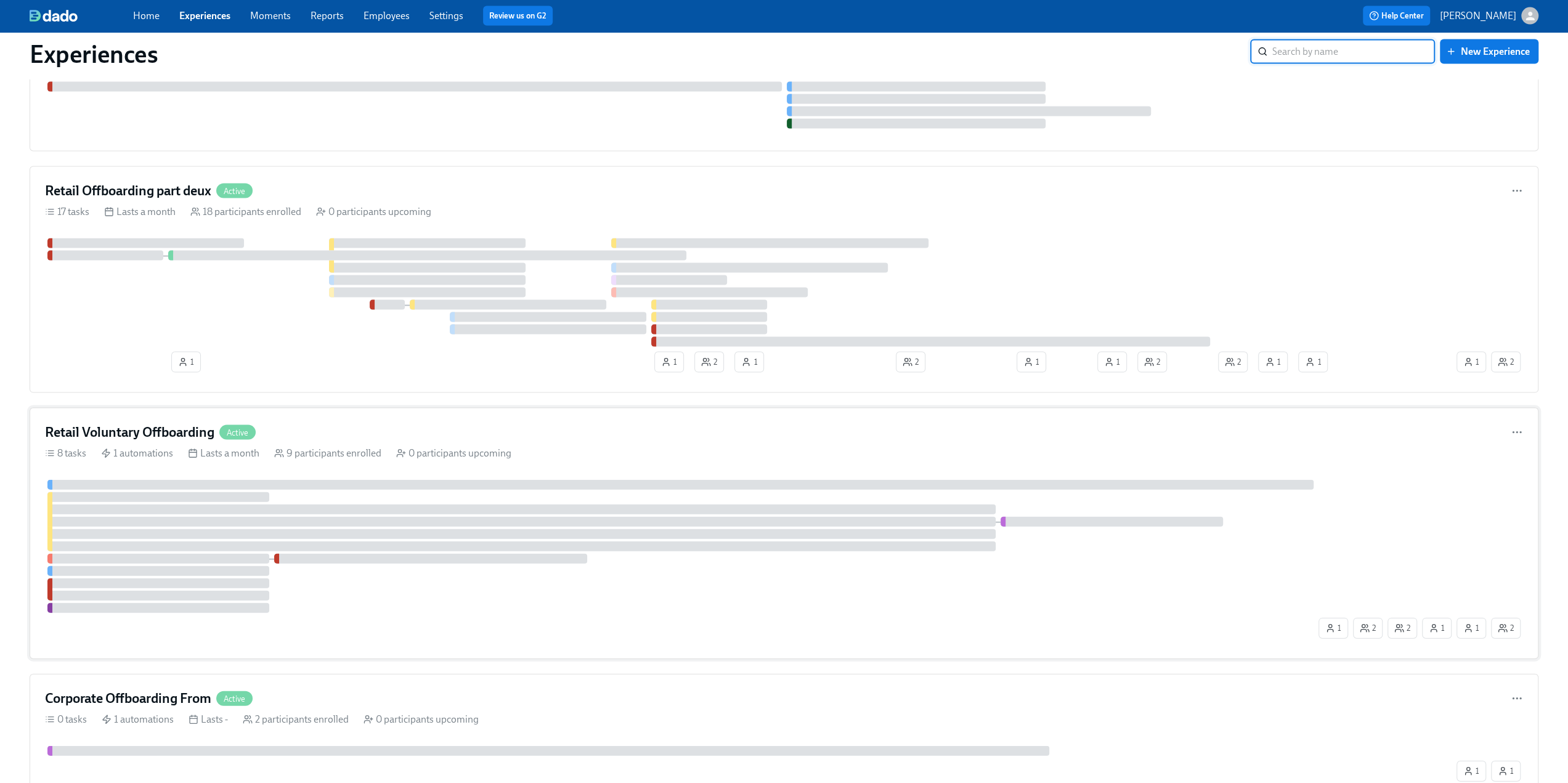
click at [141, 423] on h4 "Retail Voluntary Offboarding" at bounding box center [129, 432] width 170 height 18
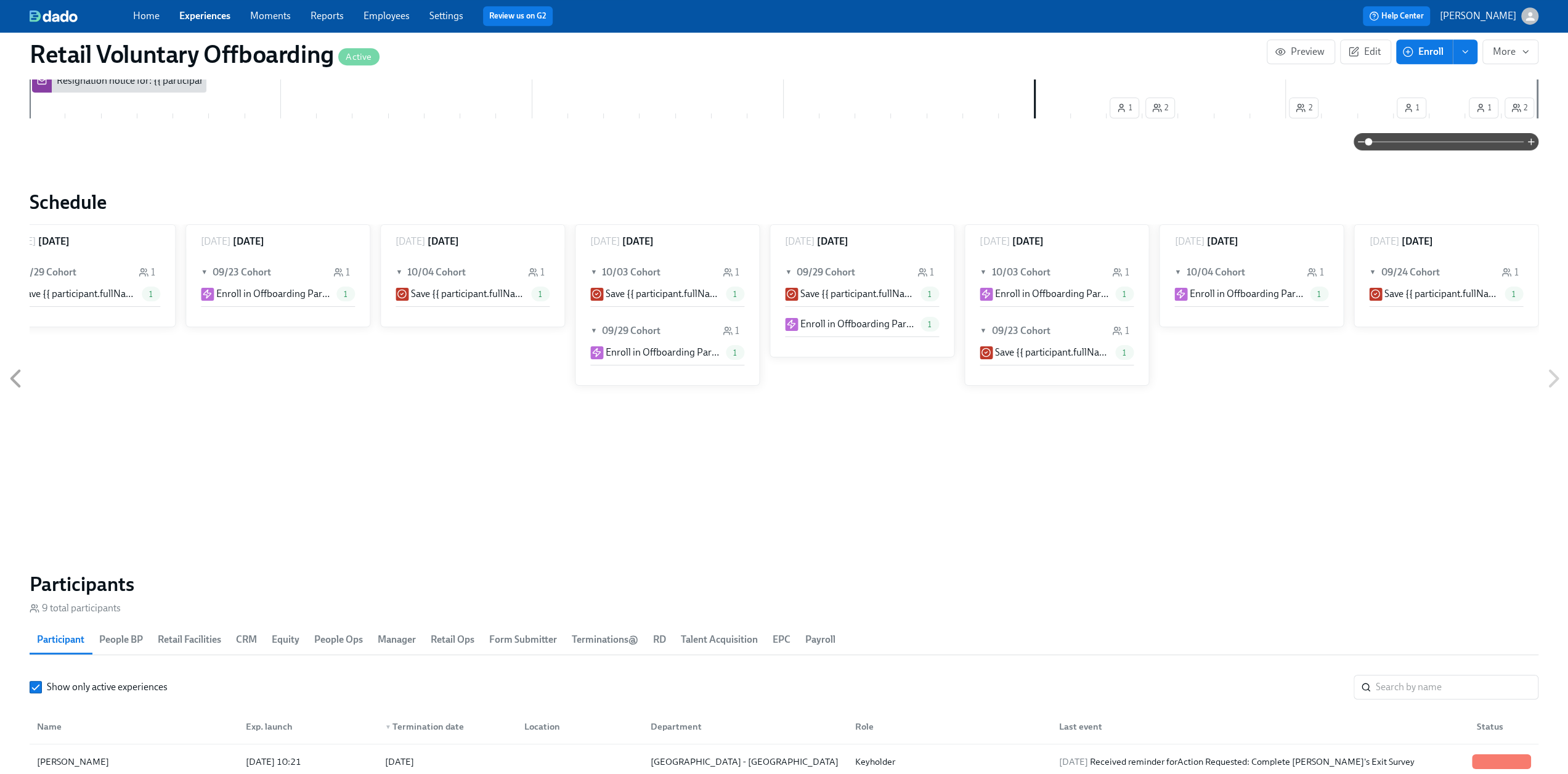
scroll to position [554, 0]
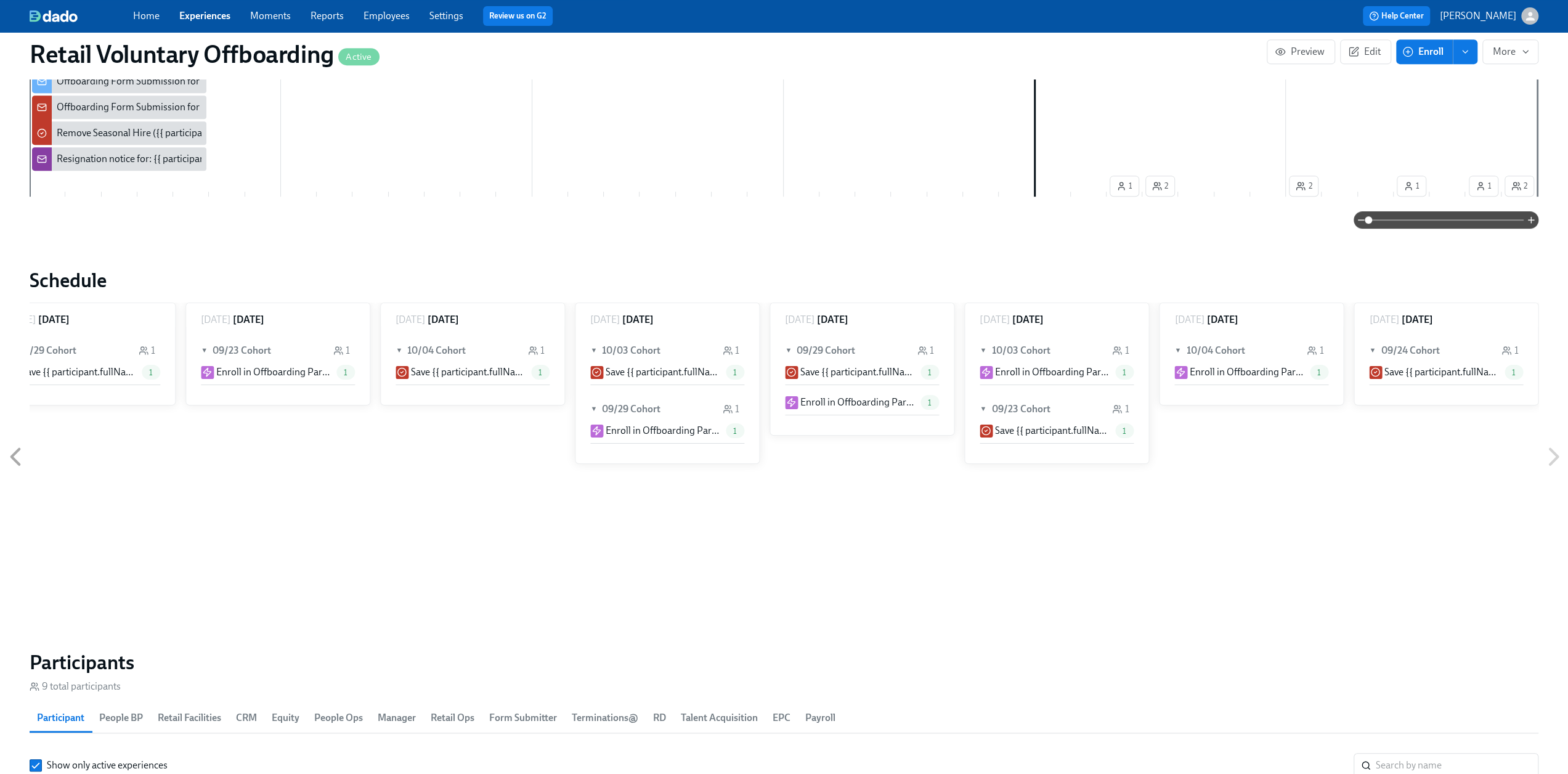
click at [221, 16] on link "Experiences" at bounding box center [204, 15] width 51 height 12
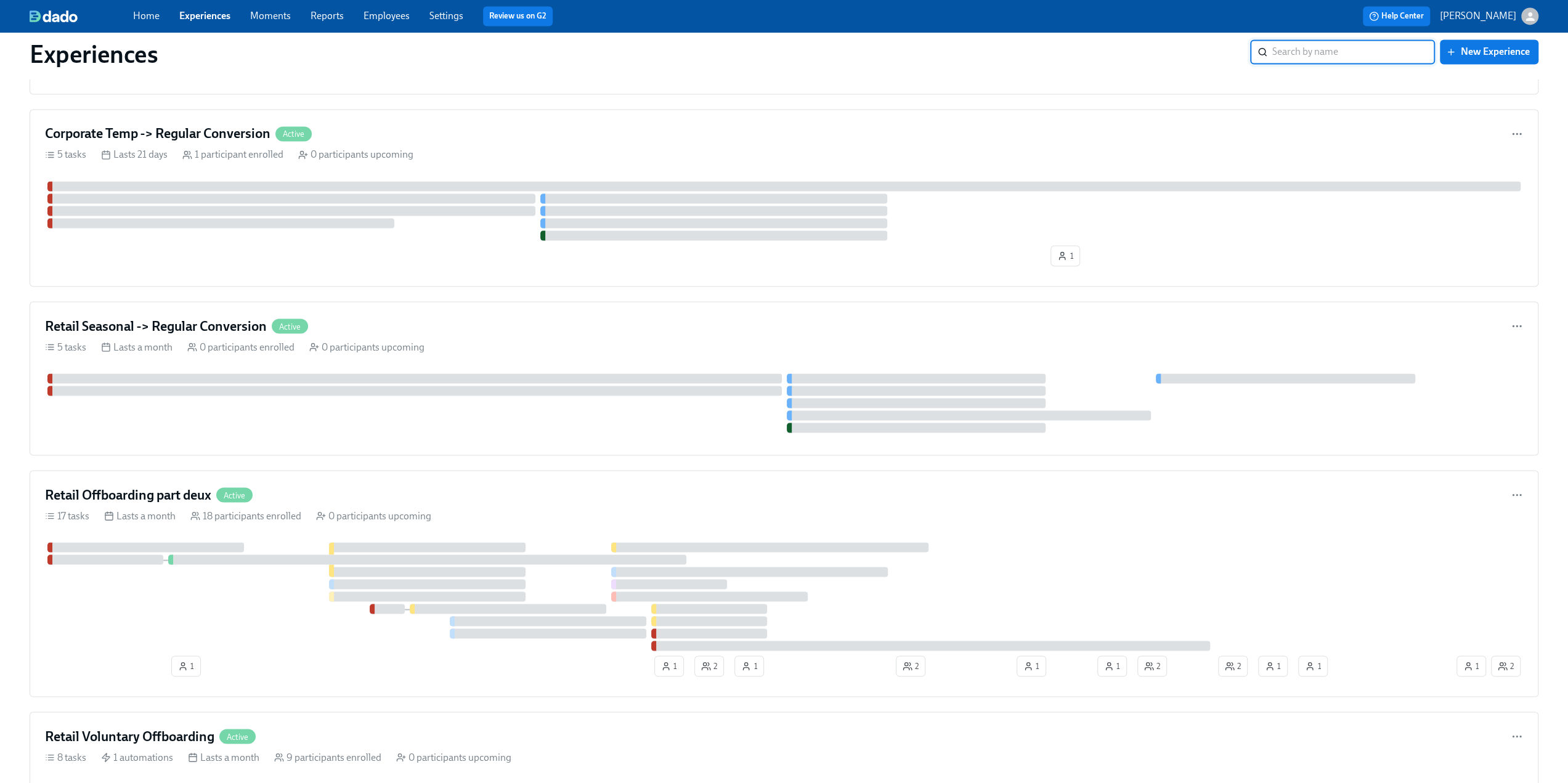
scroll to position [2280, 0]
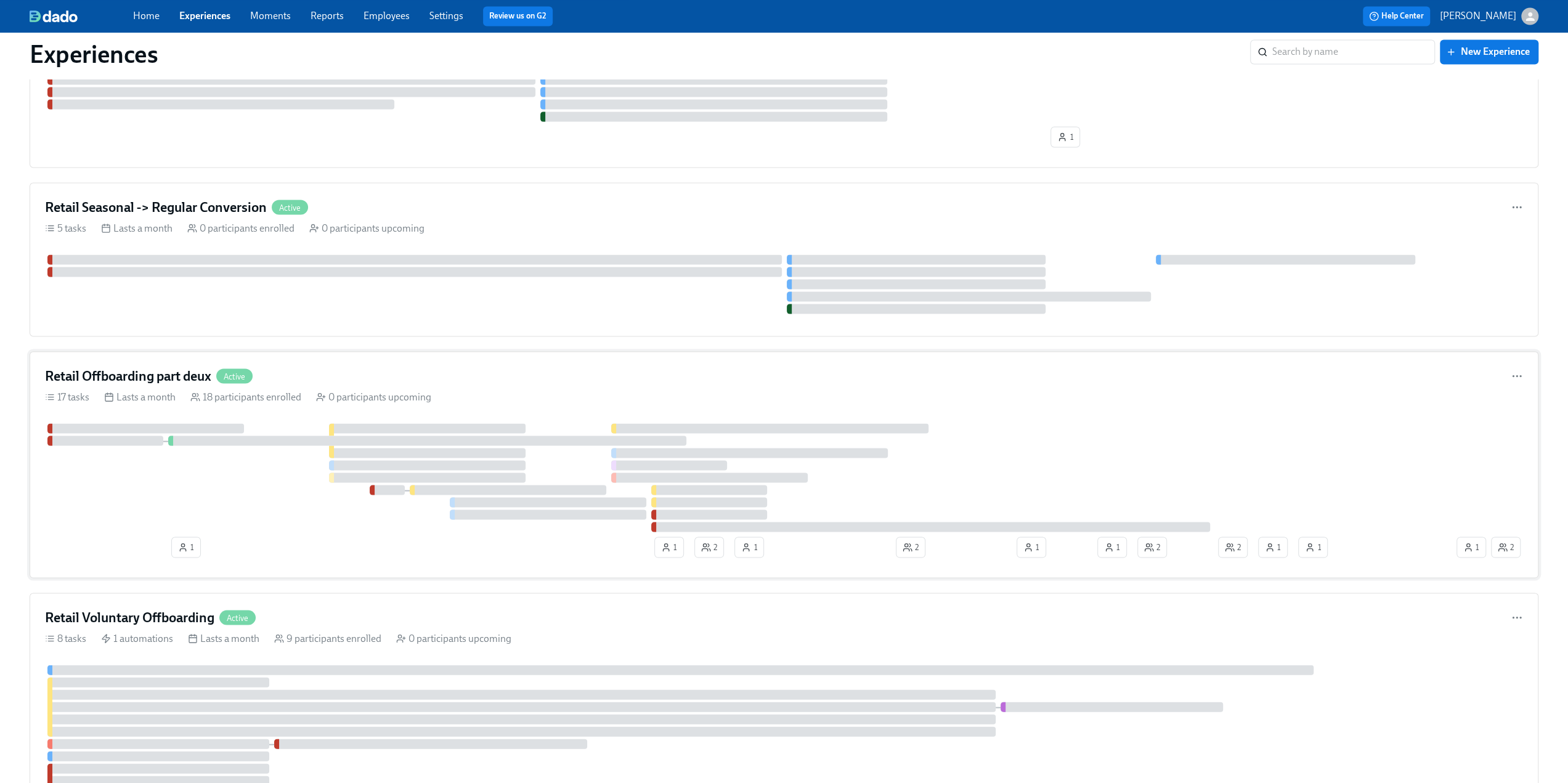
click at [188, 369] on h4 "Retail Offboarding part deux" at bounding box center [128, 375] width 167 height 18
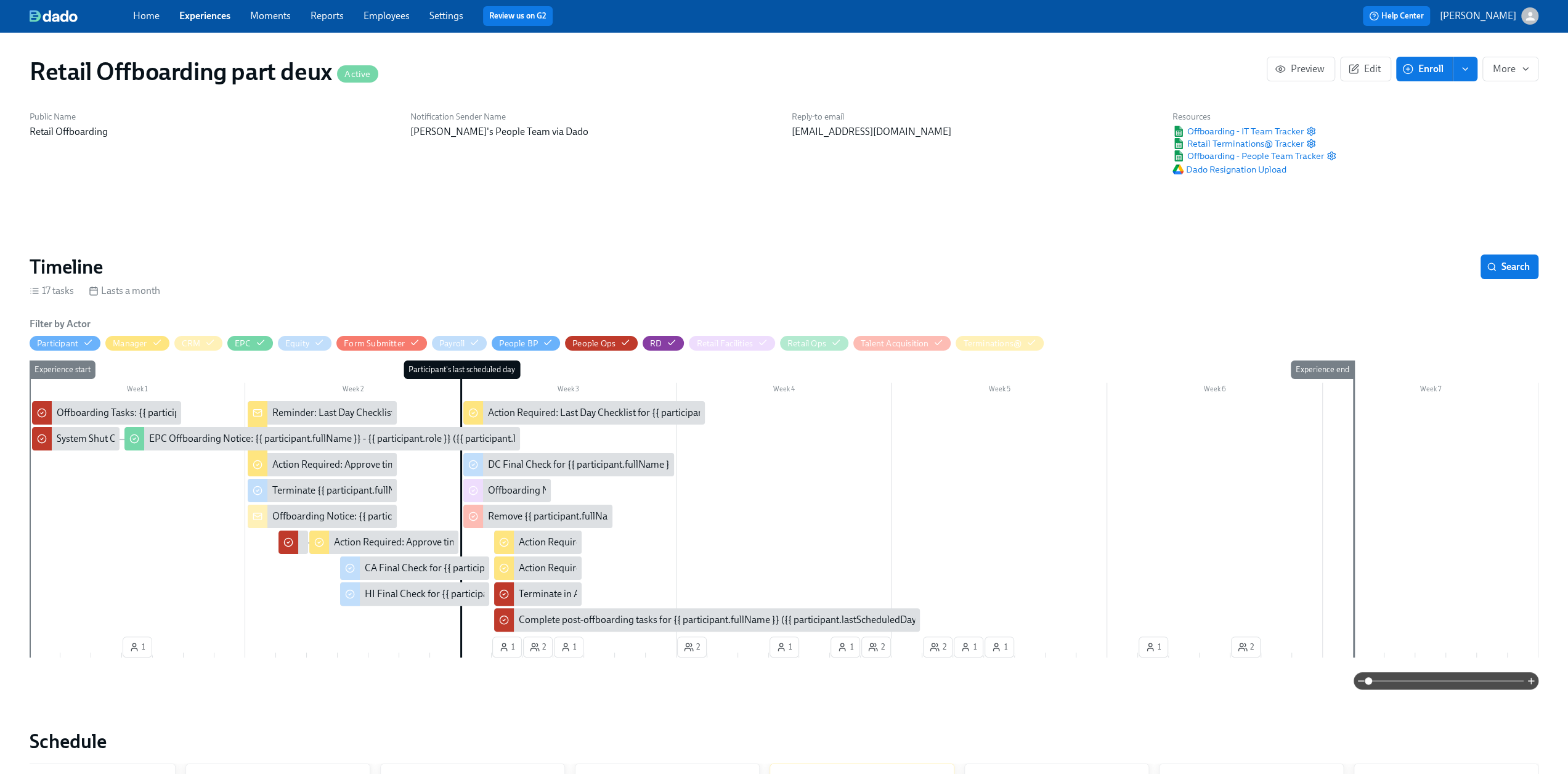
click at [384, 25] on div "Home Experiences Moments Reports Employees Settings Review us on G2" at bounding box center [485, 15] width 704 height 19
click at [384, 17] on link "Employees" at bounding box center [387, 15] width 47 height 12
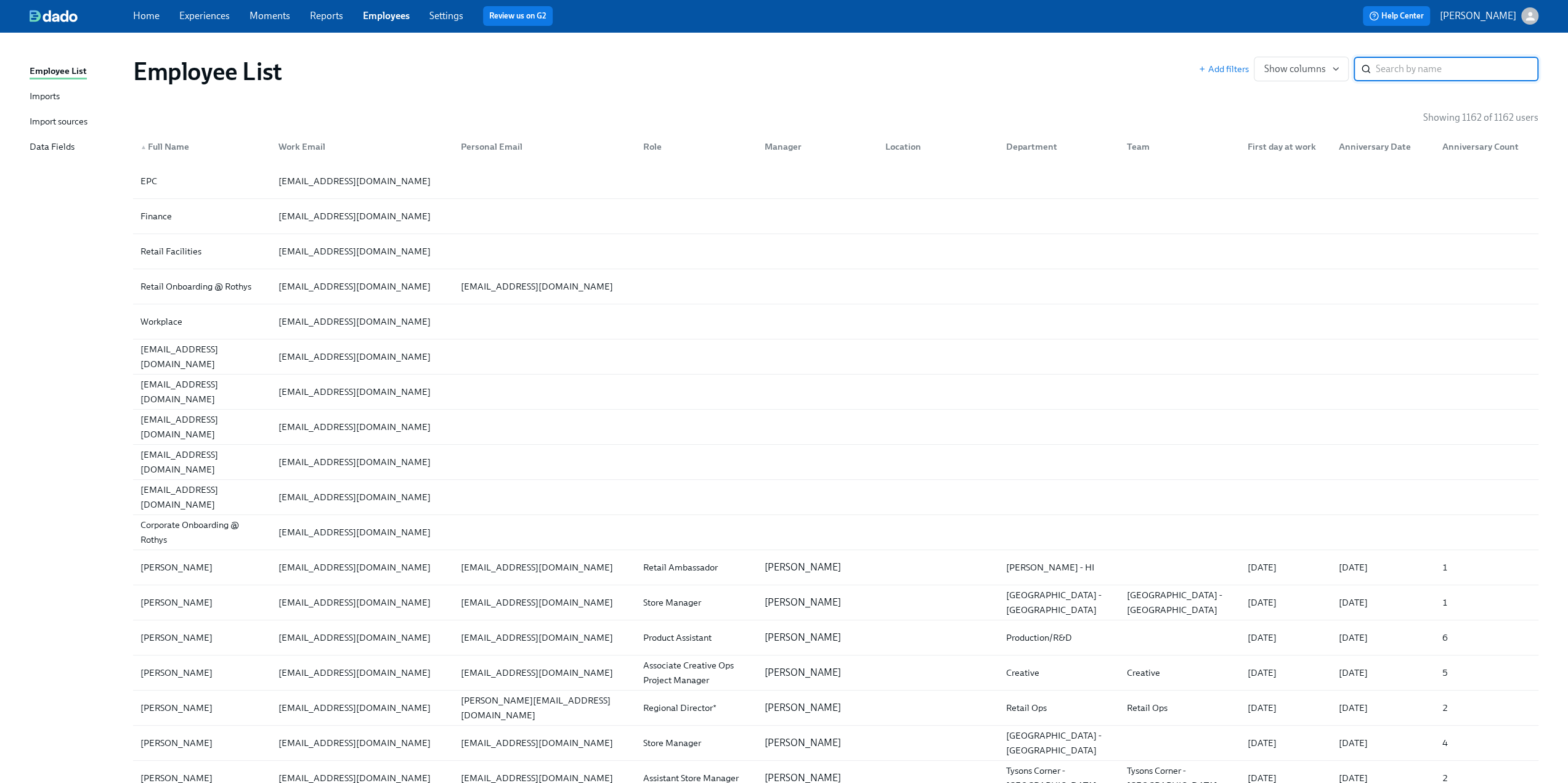
click at [1409, 62] on input "search" at bounding box center [1458, 69] width 163 height 24
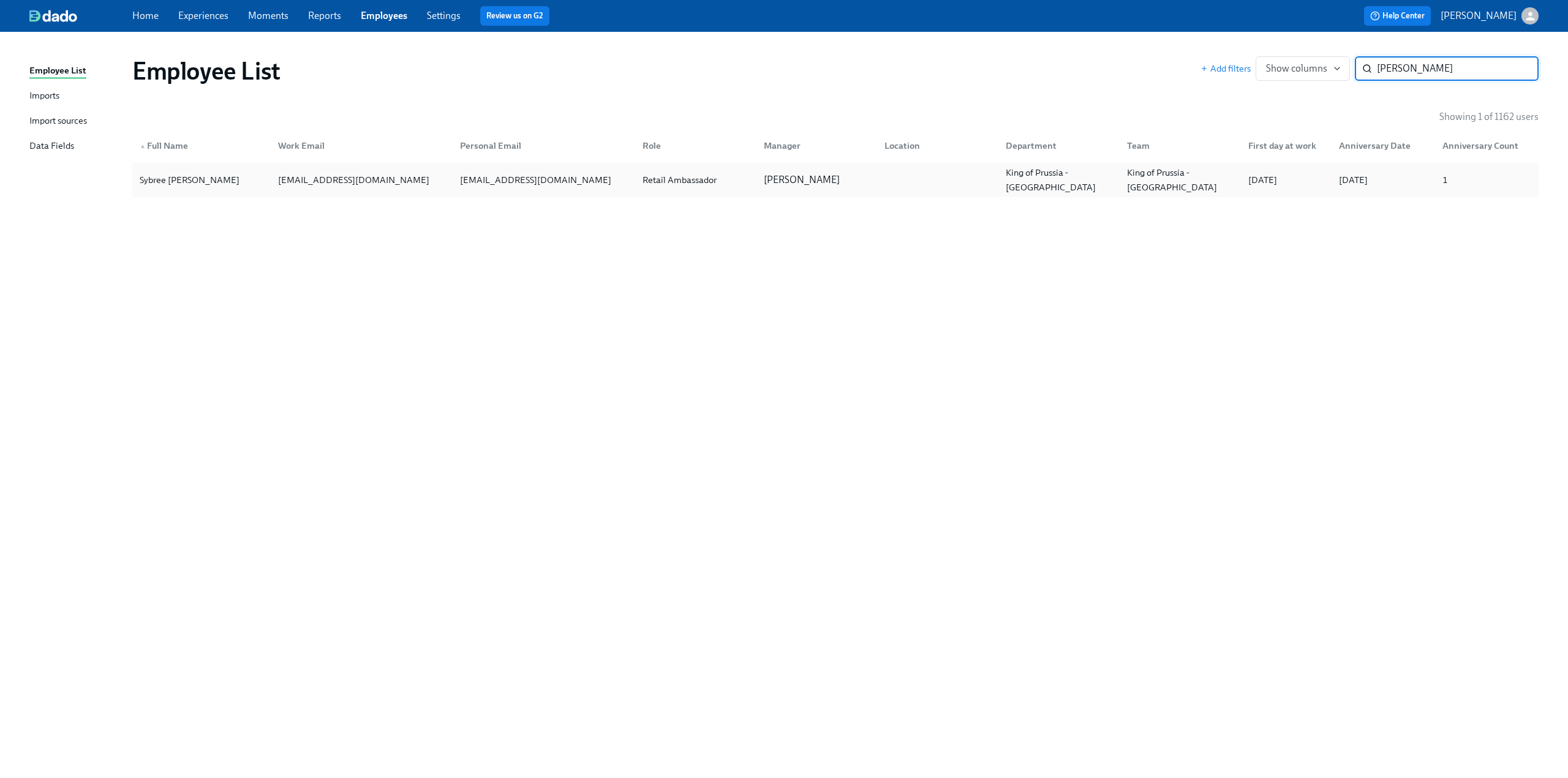
type input "[PERSON_NAME]"
click at [175, 179] on div "Sybree [PERSON_NAME]" at bounding box center [190, 179] width 110 height 14
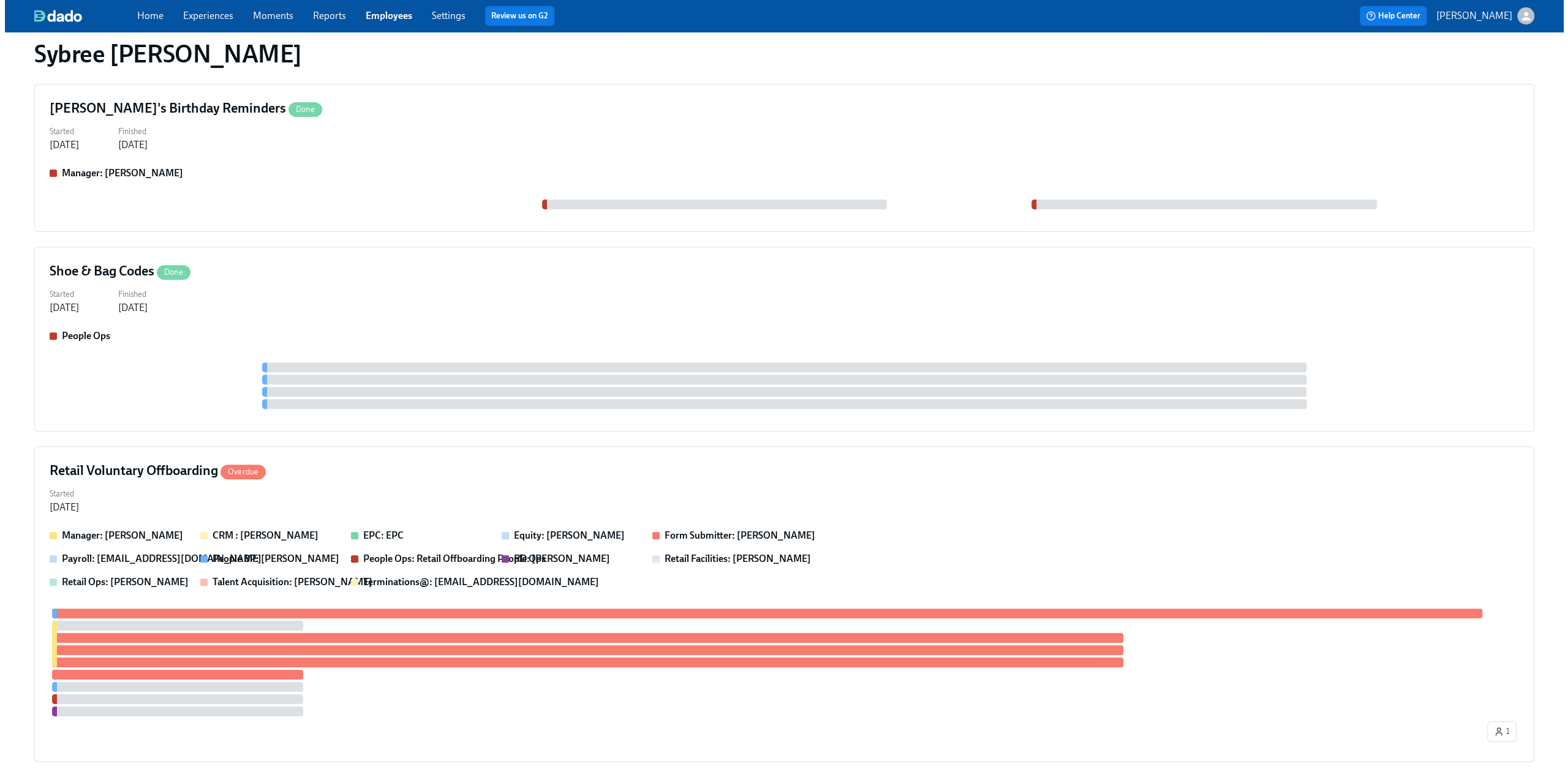
scroll to position [414, 0]
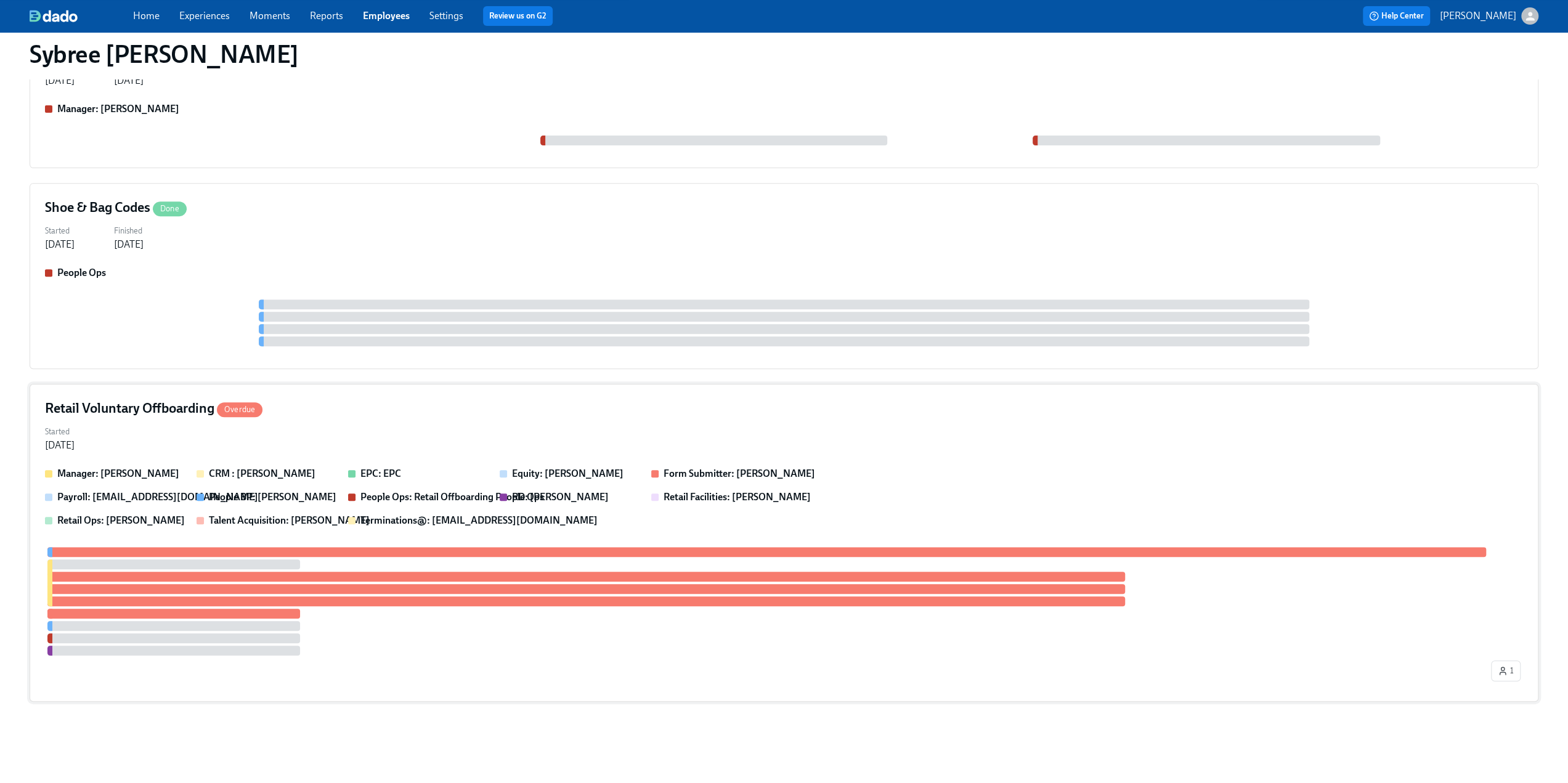
click at [164, 409] on h4 "Retail Voluntary Offboarding Overdue" at bounding box center [153, 408] width 217 height 18
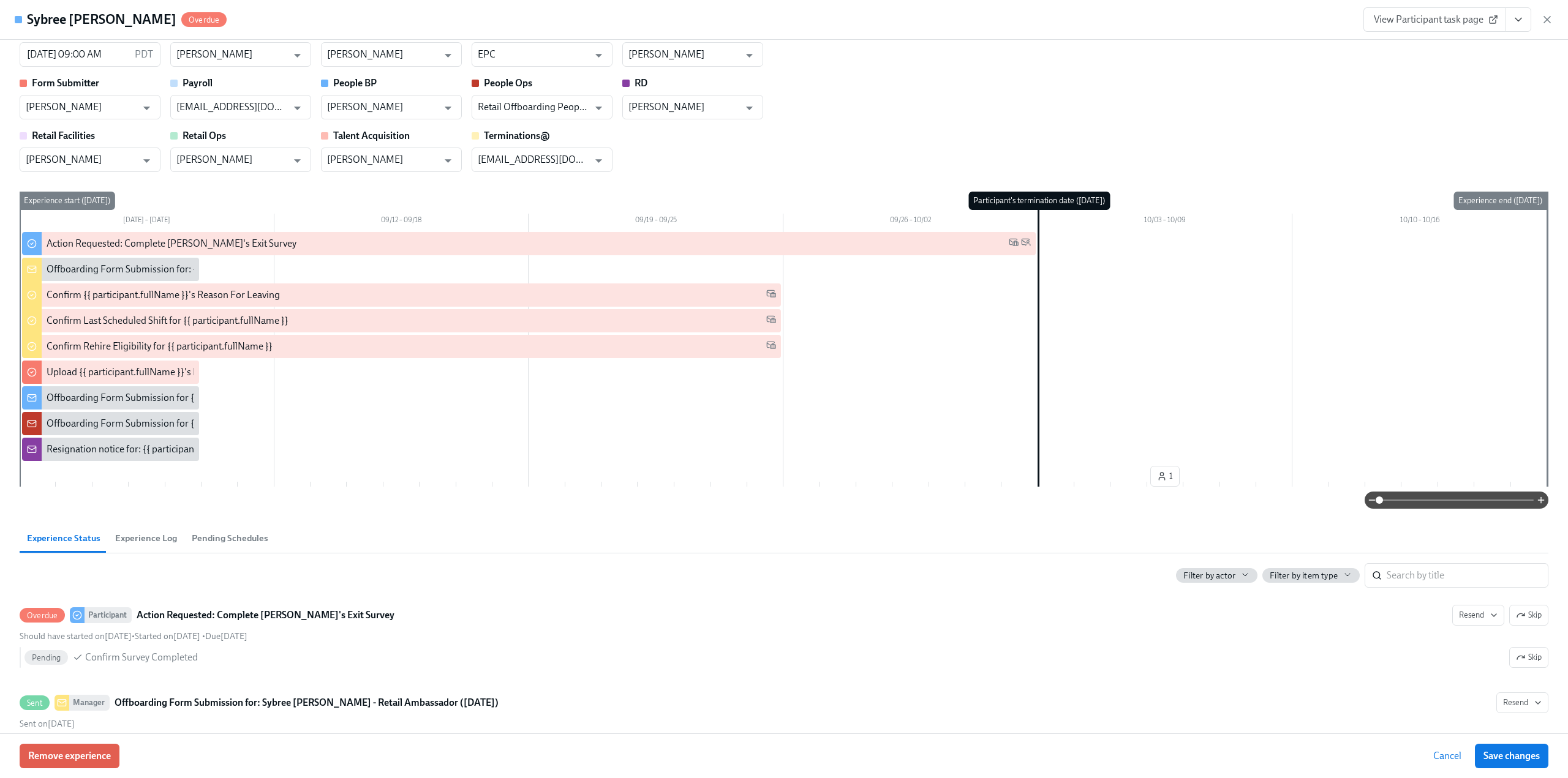
scroll to position [0, 0]
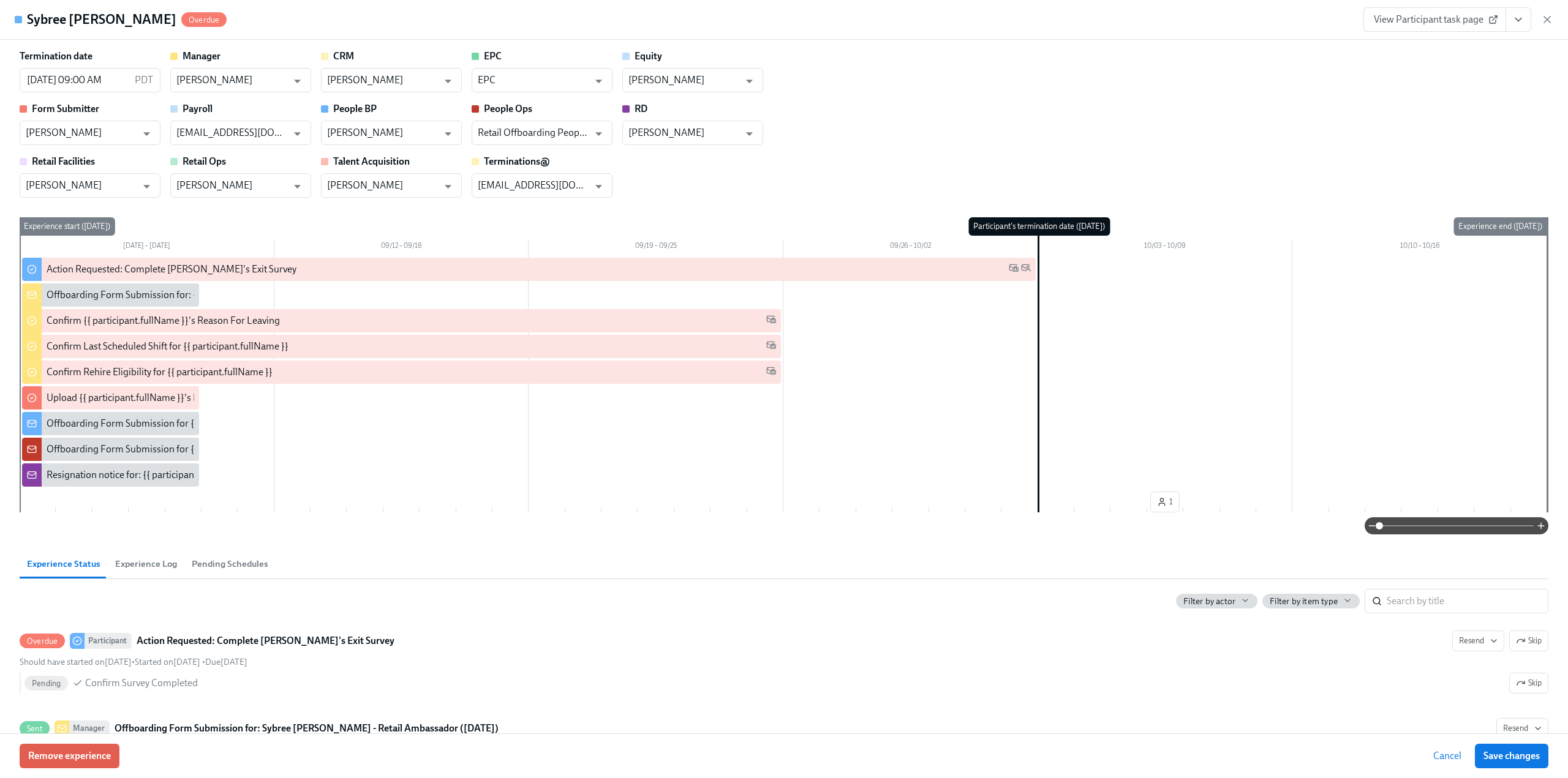
click at [1522, 19] on icon "View task page" at bounding box center [1518, 19] width 13 height 13
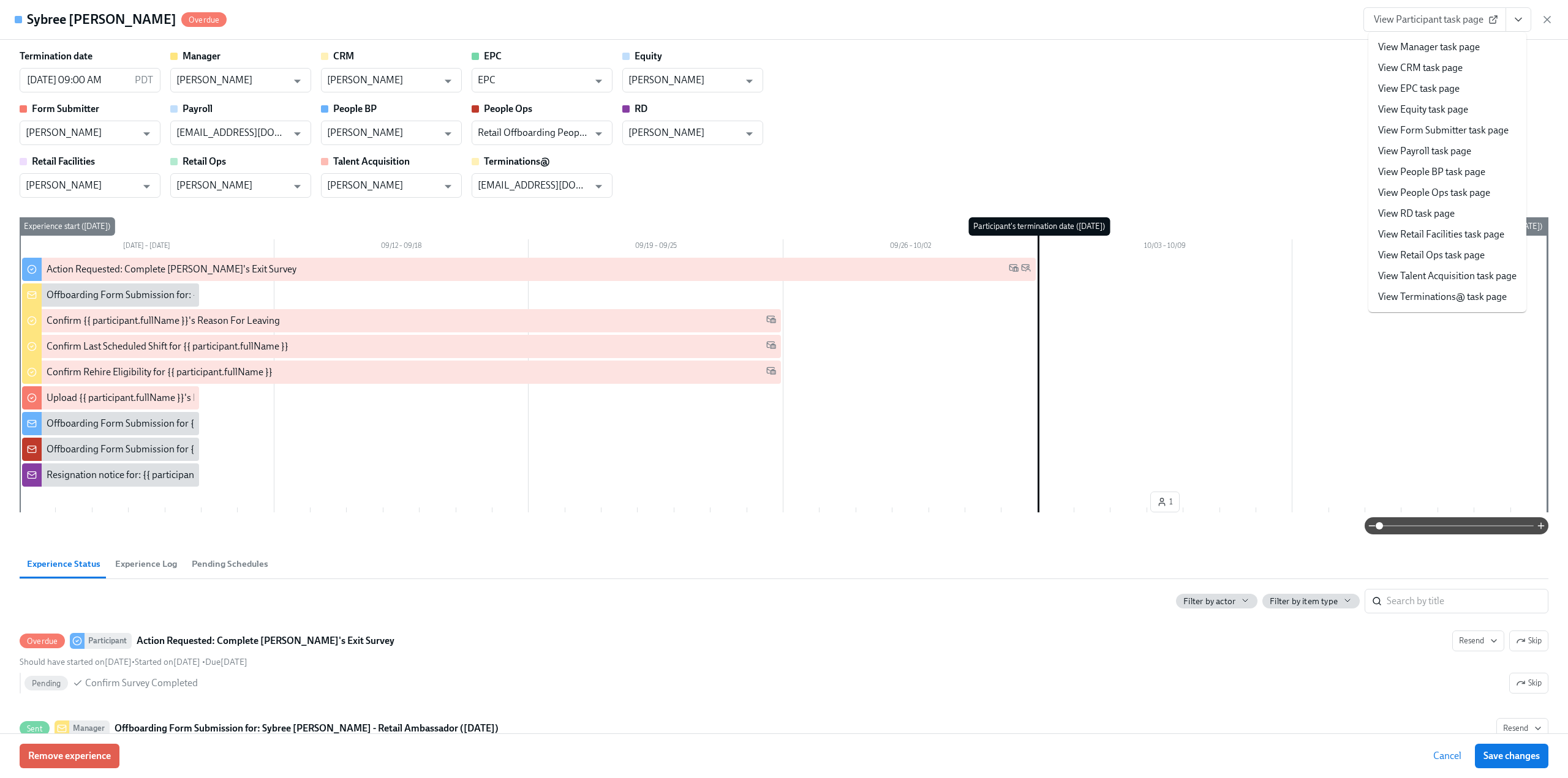
click at [1487, 39] on li "View Manager task page" at bounding box center [1448, 47] width 158 height 21
click at [1456, 41] on link "View Manager task page" at bounding box center [1429, 47] width 102 height 13
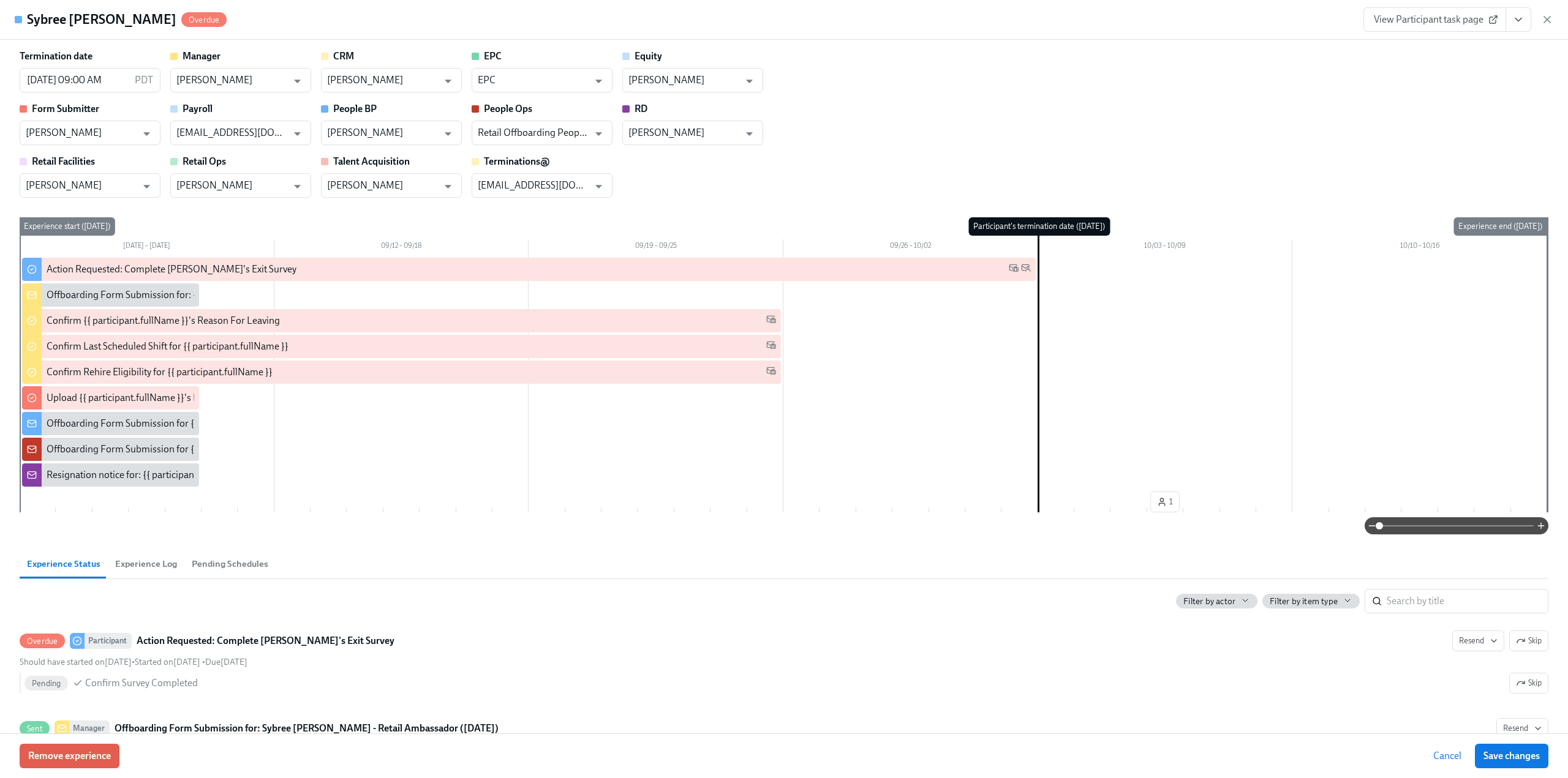
click at [1514, 19] on icon "View task page" at bounding box center [1518, 19] width 13 height 13
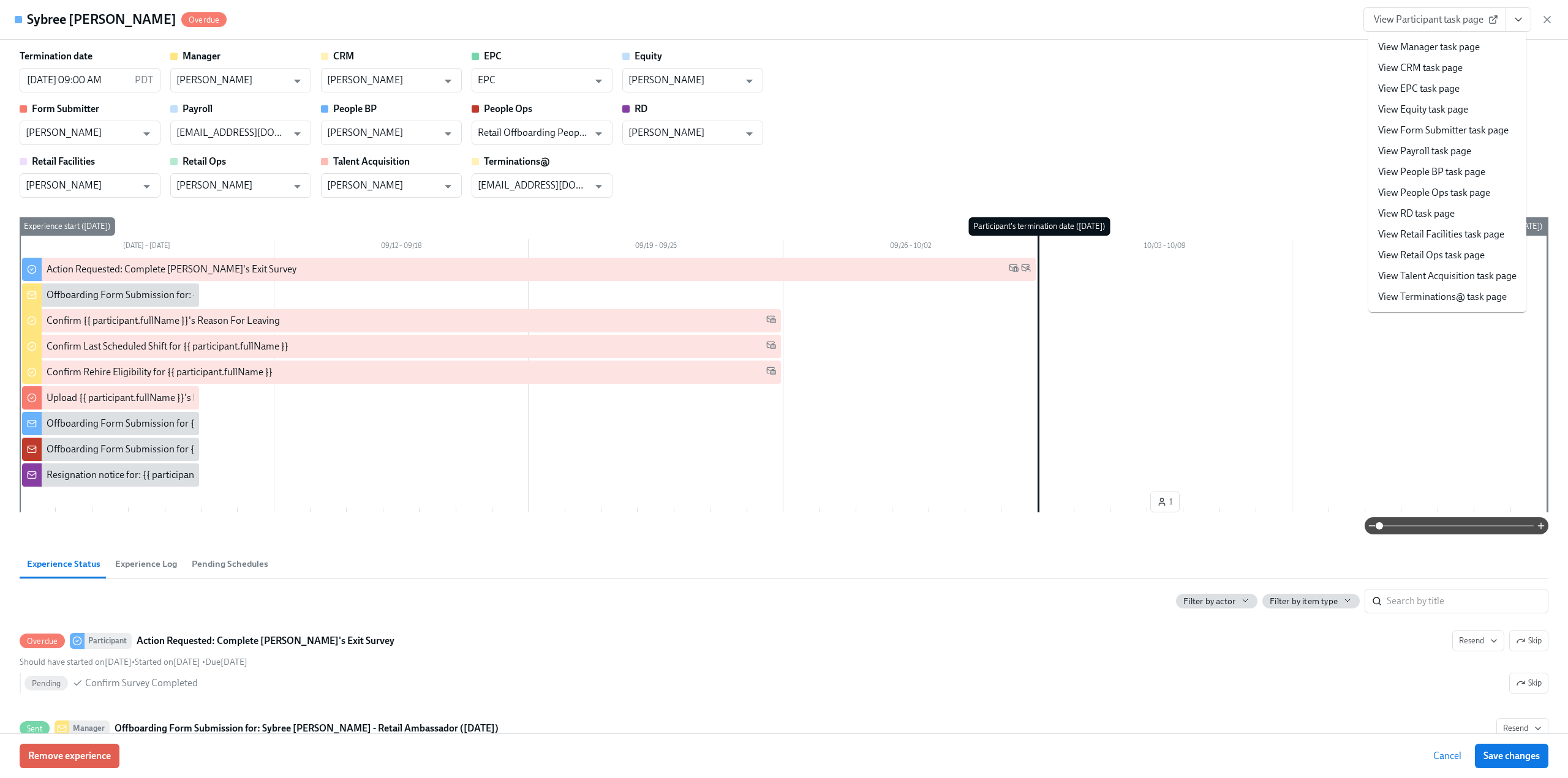
click at [1441, 127] on link "View Form Submitter task page" at bounding box center [1443, 130] width 130 height 13
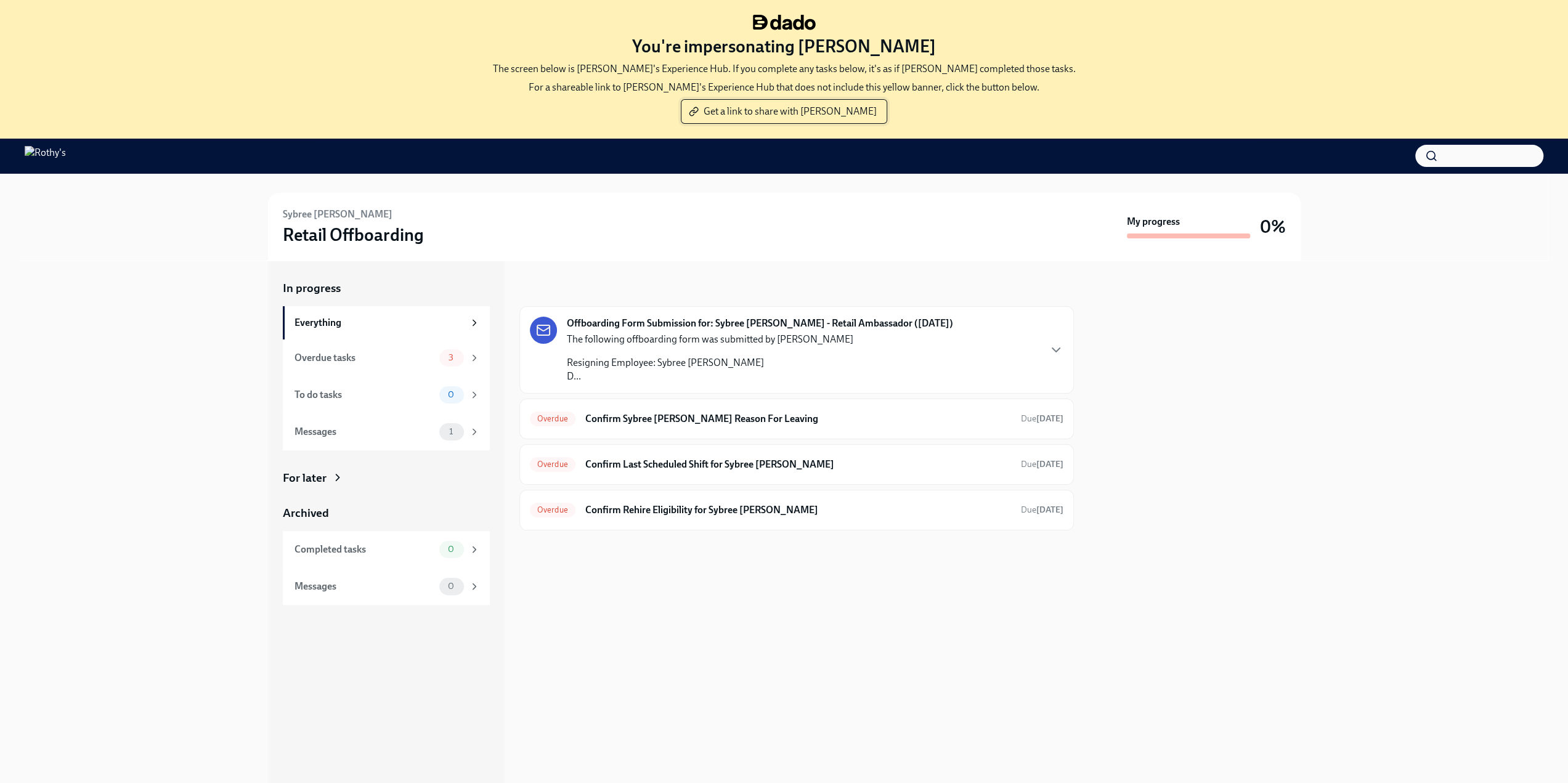
drag, startPoint x: 749, startPoint y: 113, endPoint x: 747, endPoint y: 108, distance: 5.4
drag, startPoint x: 747, startPoint y: 108, endPoint x: 734, endPoint y: 108, distance: 13.0
click at [734, 108] on span "Get a link to share with Heather" at bounding box center [783, 111] width 185 height 13
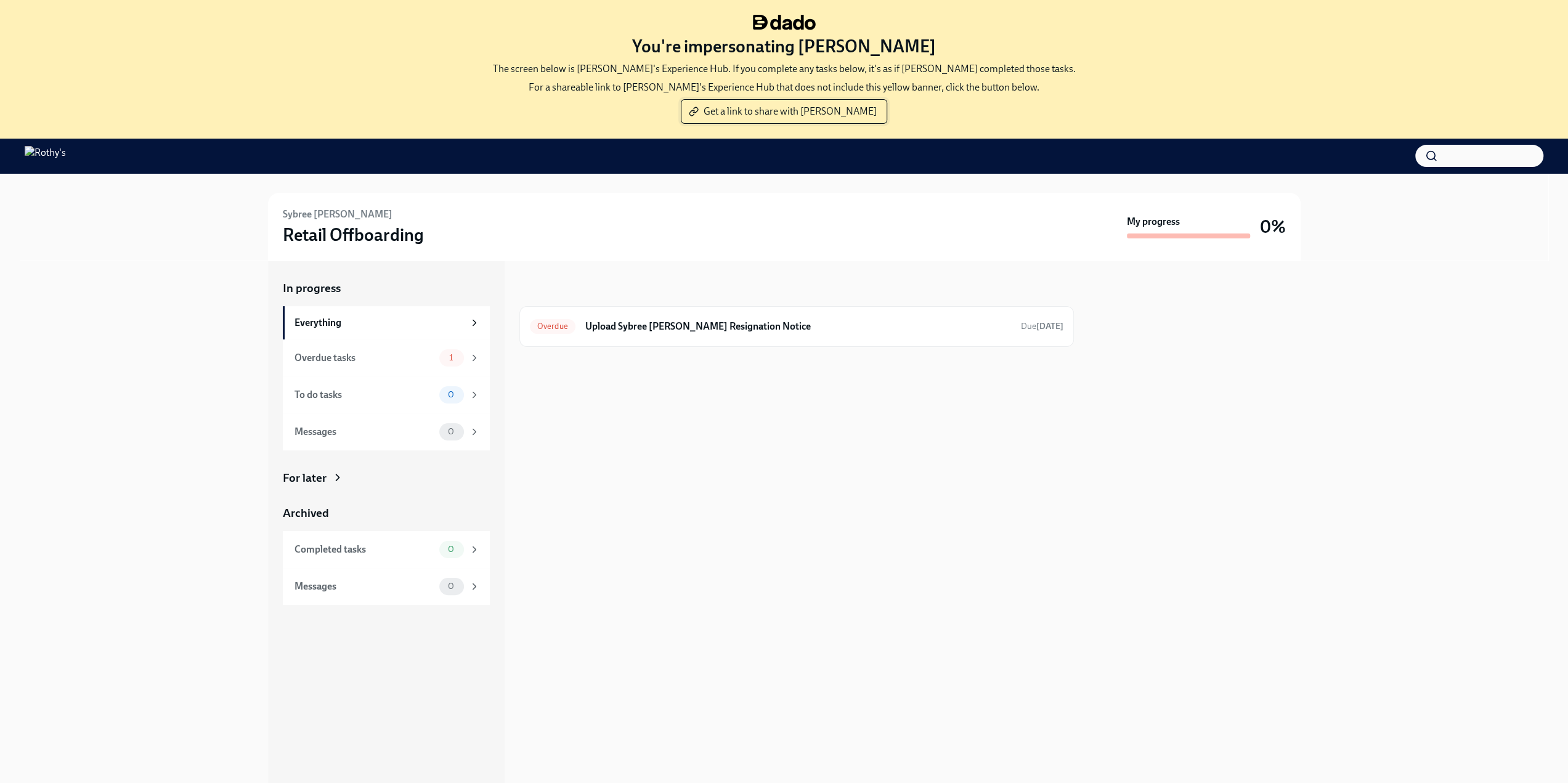
click at [784, 106] on span "Get a link to share with [PERSON_NAME]" at bounding box center [783, 111] width 185 height 13
